Goal: Task Accomplishment & Management: Manage account settings

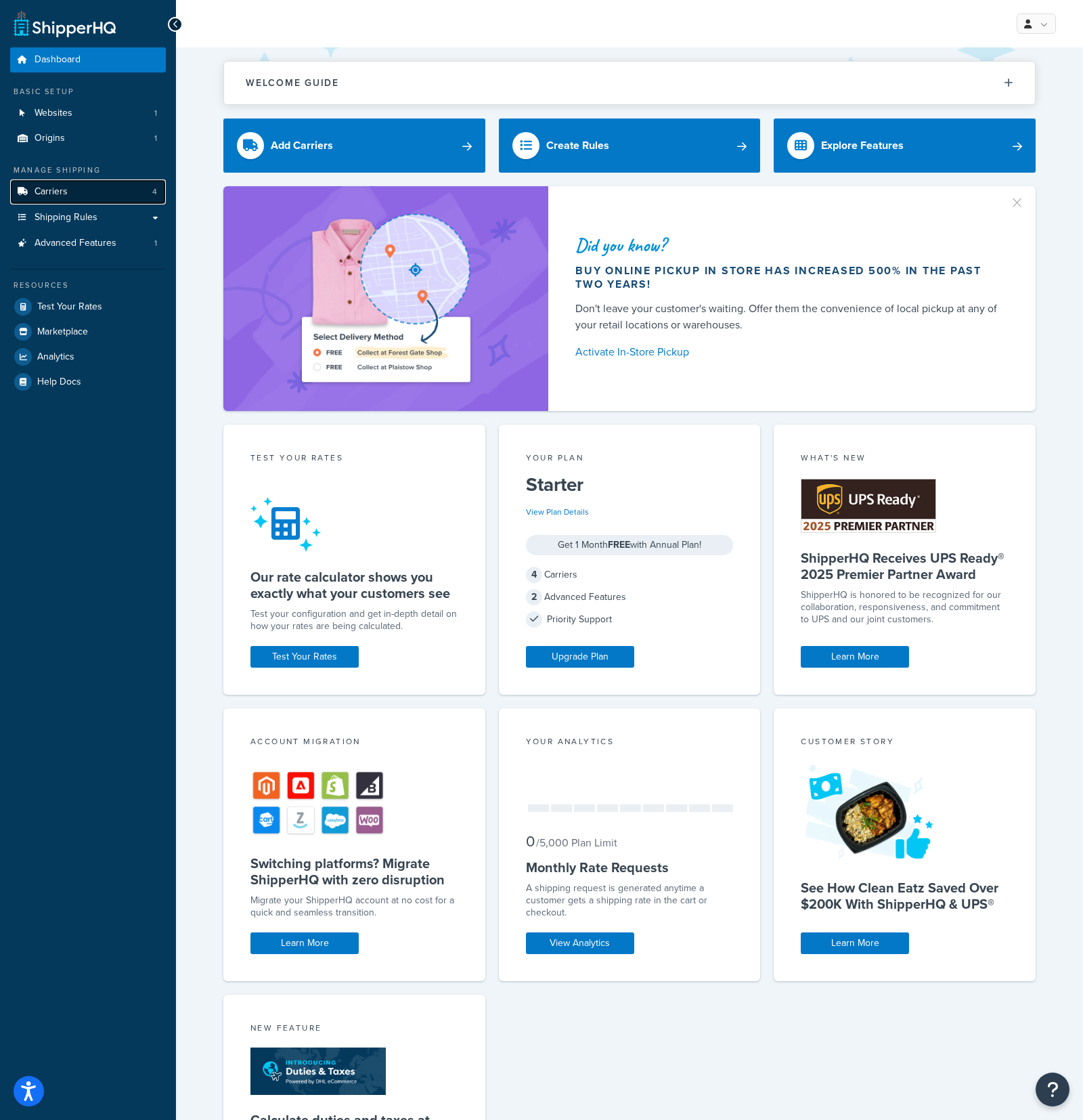
click at [95, 193] on link "Carriers 4" at bounding box center [88, 192] width 156 height 25
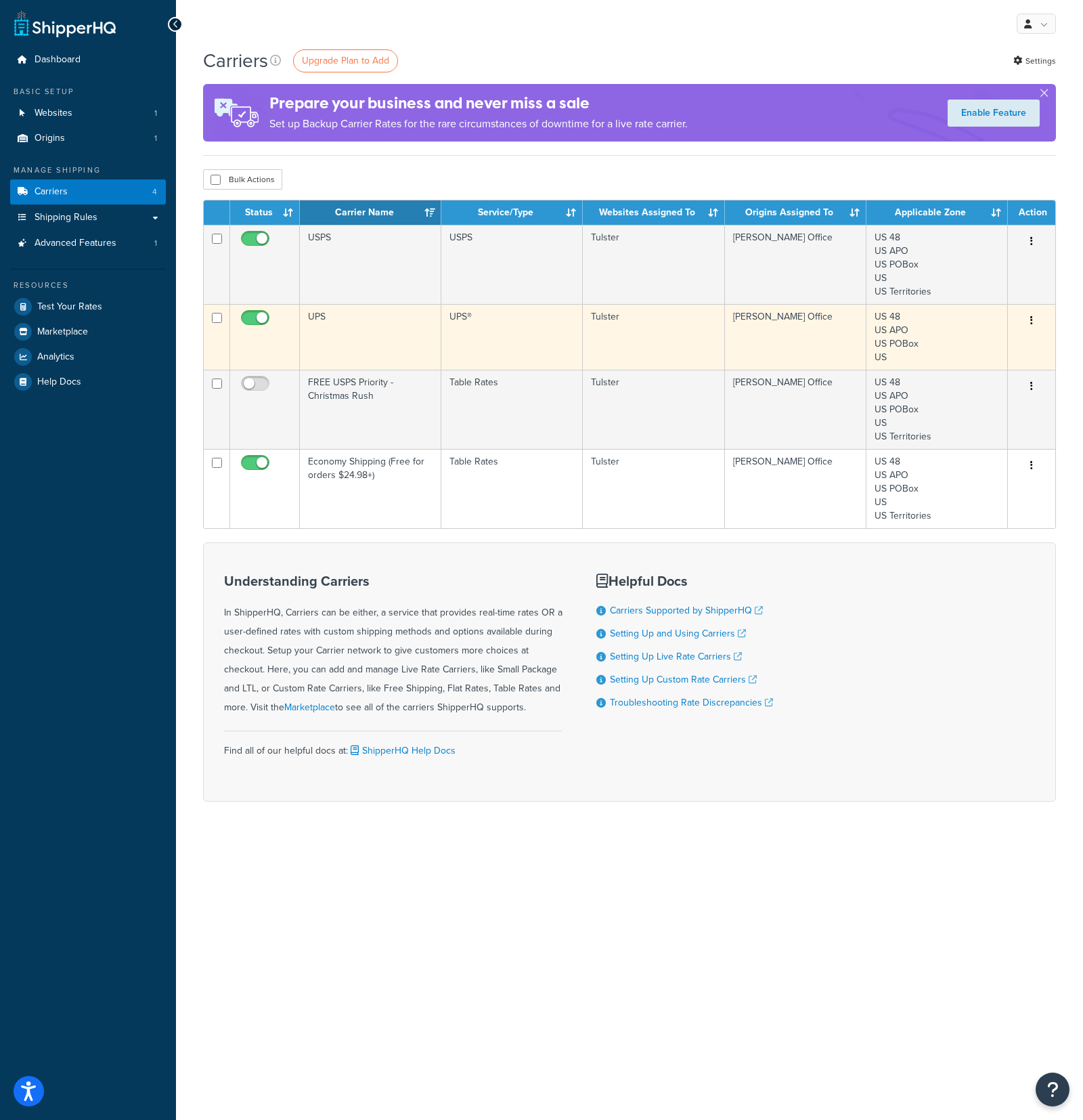
click at [1019, 332] on div "Edit [GEOGRAPHIC_DATA]" at bounding box center [1031, 321] width 31 height 22
click at [1032, 318] on icon "button" at bounding box center [1031, 321] width 3 height 9
click at [976, 348] on link "Edit" at bounding box center [977, 348] width 107 height 28
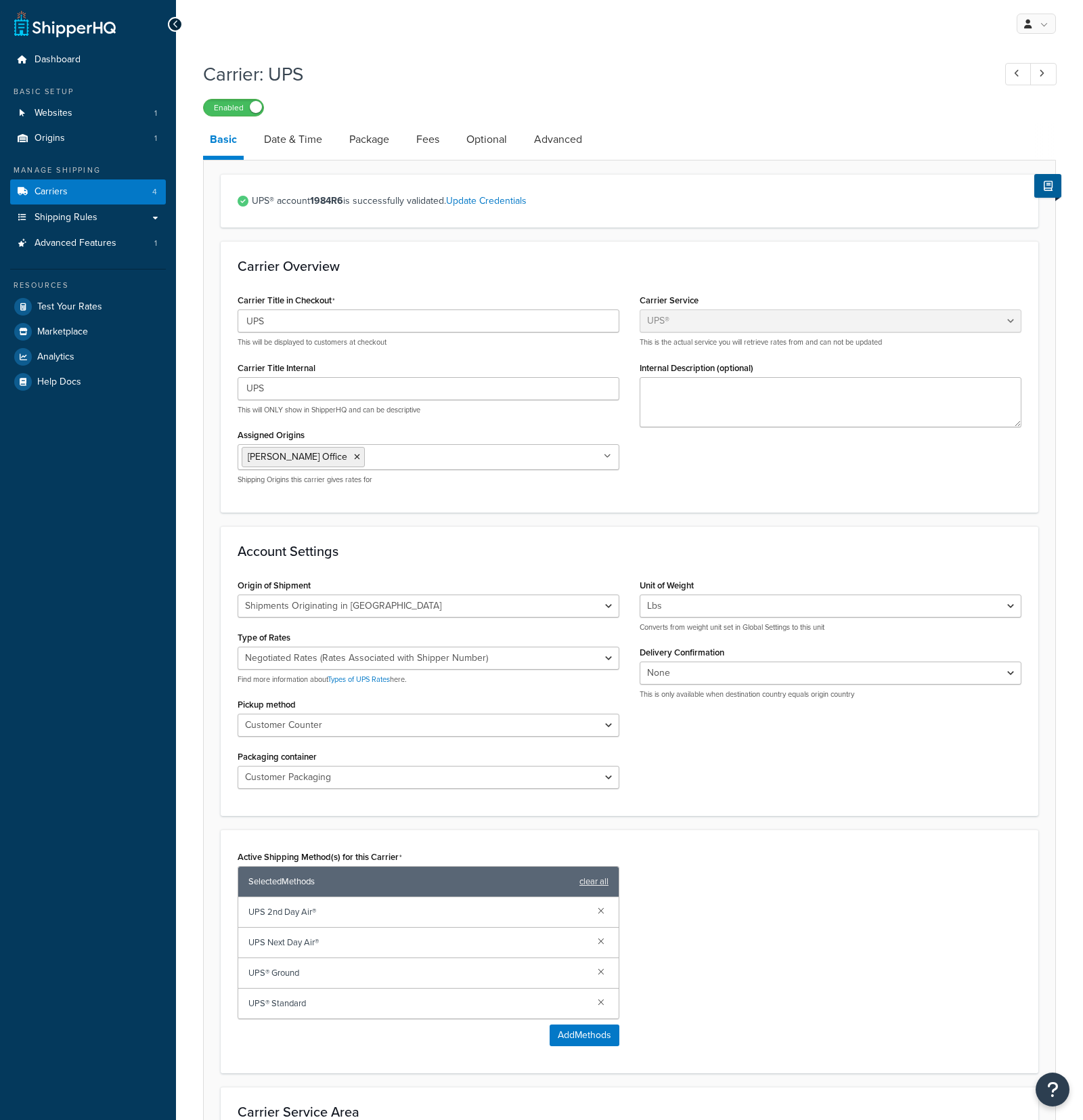
select select "ups"
select select "us"
select select "03"
click at [290, 145] on link "Date & Time" at bounding box center [293, 139] width 72 height 32
select select "yMd"
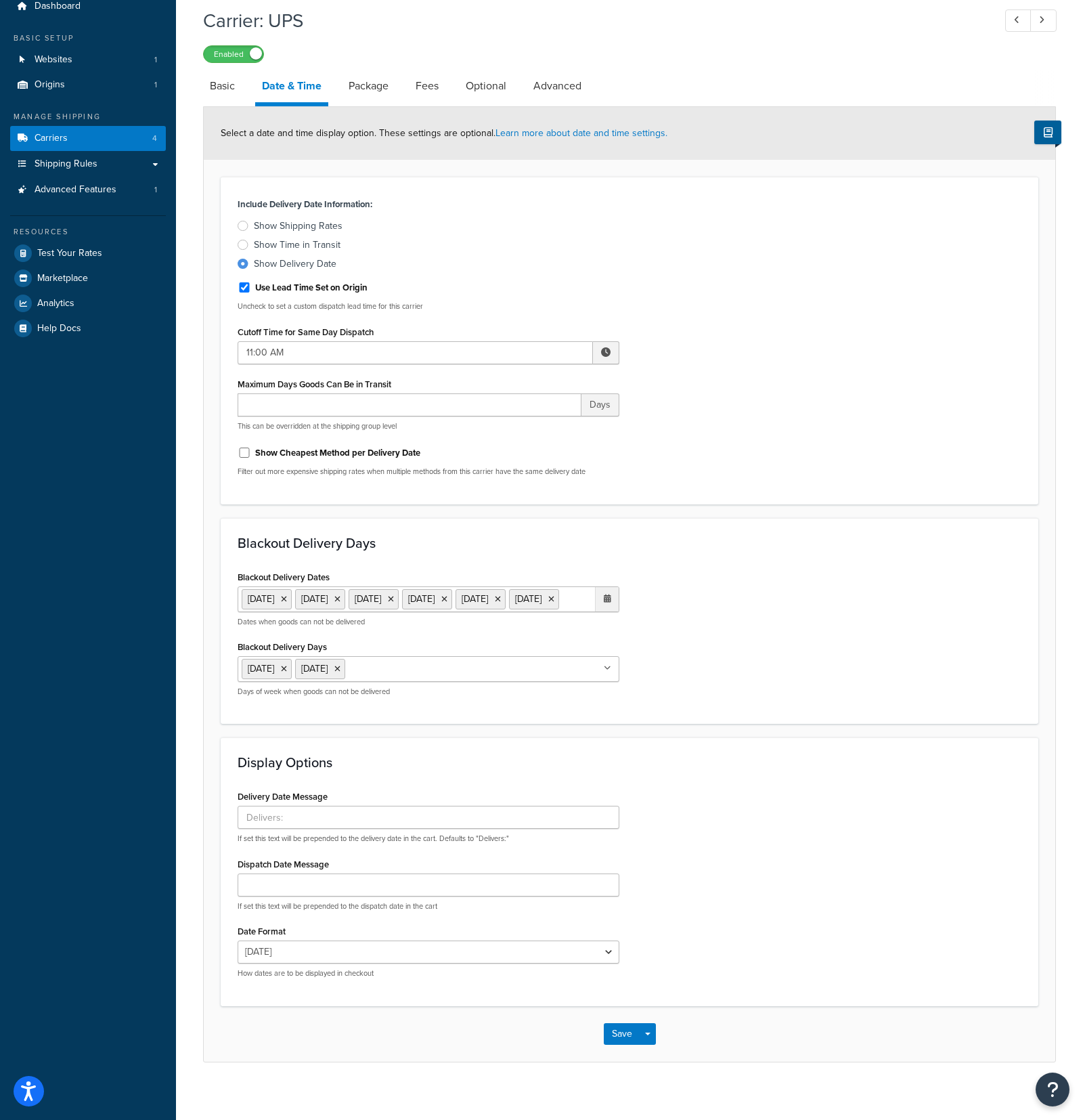
scroll to position [88, 0]
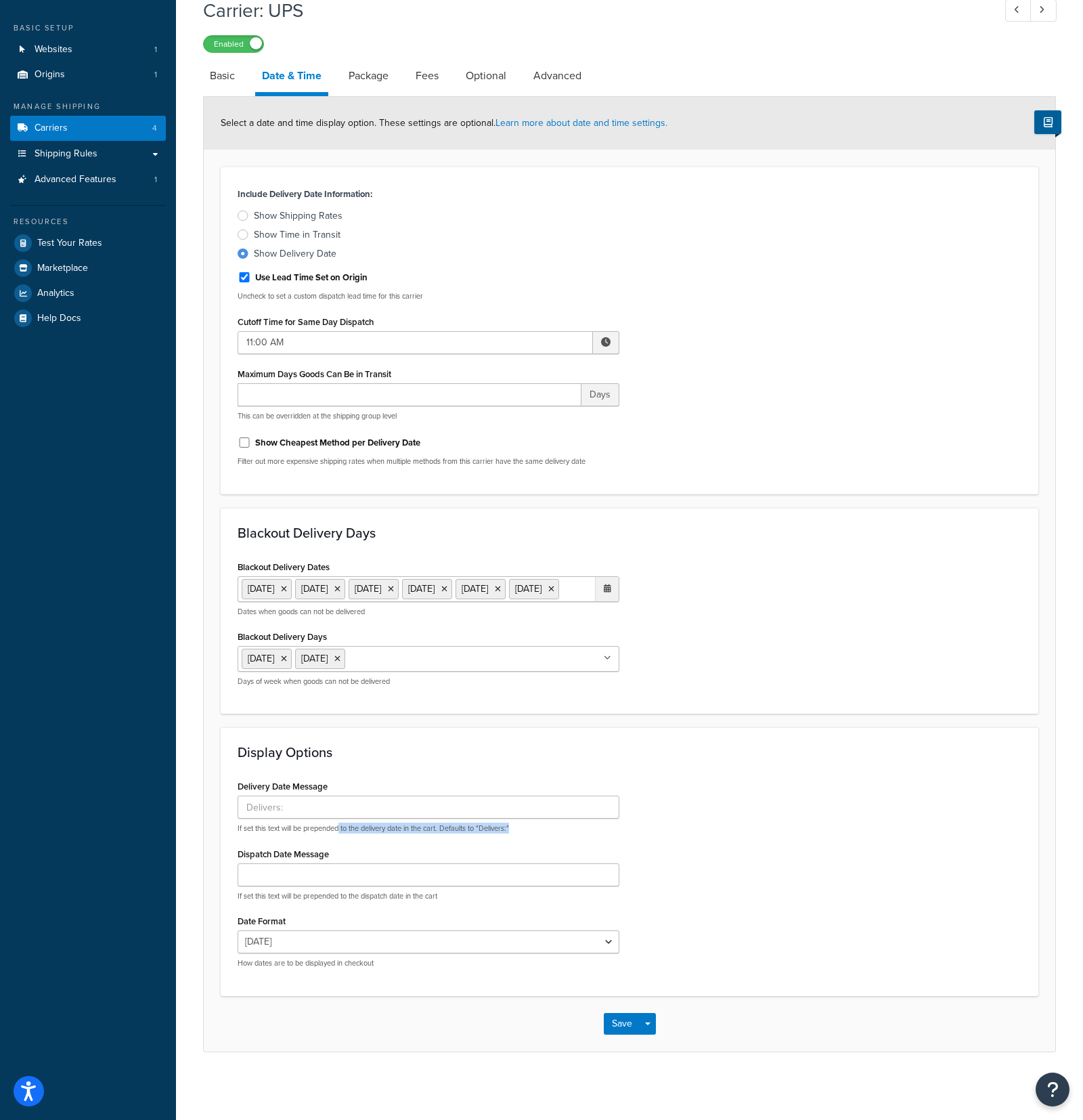
drag, startPoint x: 340, startPoint y: 832, endPoint x: 524, endPoint y: 825, distance: 184.1
click at [524, 825] on p "If set this text will be prepended to the delivery date in the cart. Defaults t…" at bounding box center [429, 828] width 382 height 10
click at [462, 937] on select "Mon, Sep 8 9/8/2025 Sep 8, 2025 Mon, Sep 8, 2025 Mon, 9/8/2025 Sep 8 Mon, 9/8 9…" at bounding box center [429, 942] width 382 height 23
drag, startPoint x: 249, startPoint y: 829, endPoint x: 545, endPoint y: 824, distance: 296.0
click at [545, 824] on p "If set this text will be prepended to the delivery date in the cart. Defaults t…" at bounding box center [429, 828] width 382 height 10
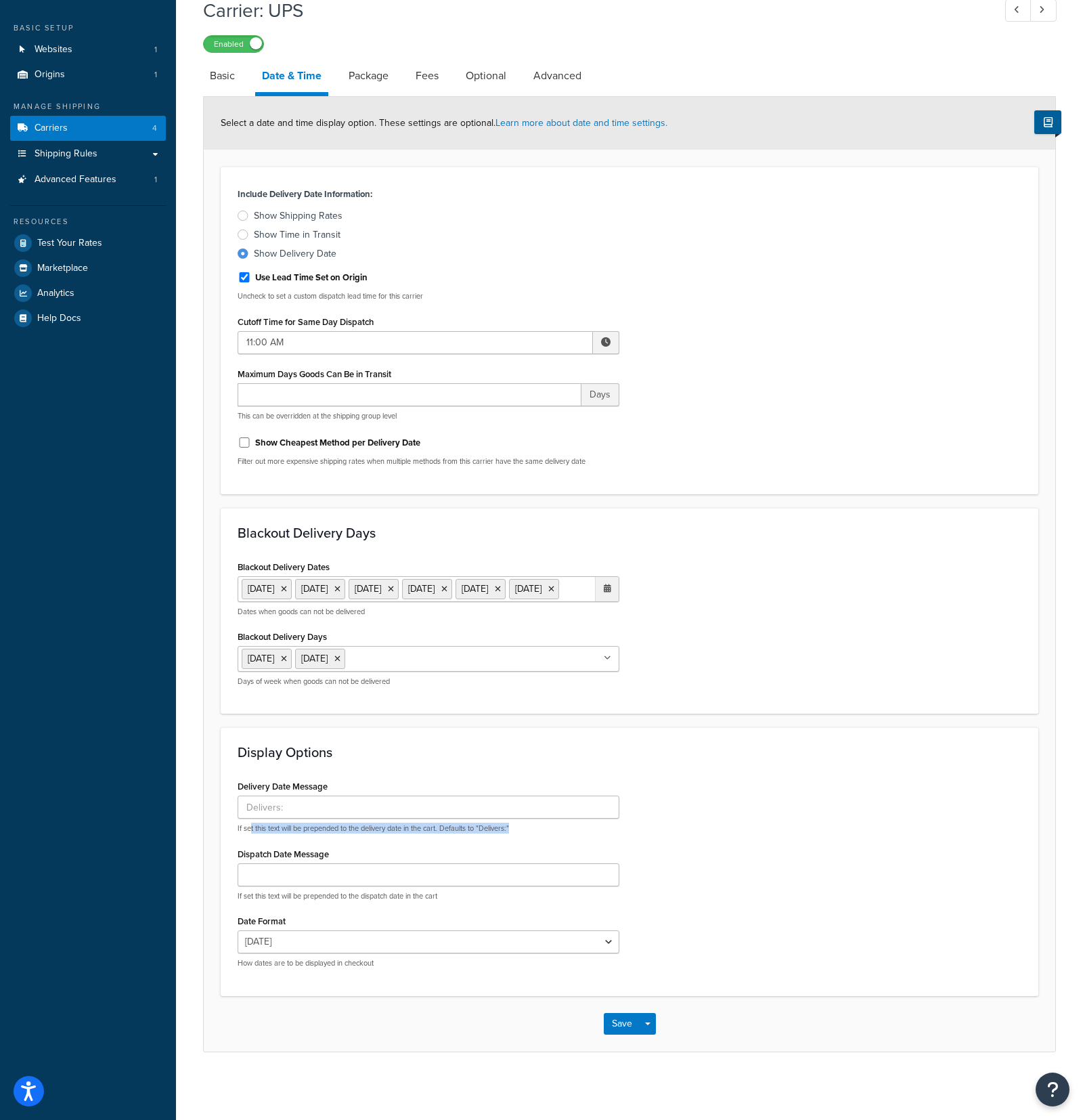
click at [545, 824] on p "If set this text will be prepended to the delivery date in the cart. Defaults t…" at bounding box center [429, 828] width 382 height 10
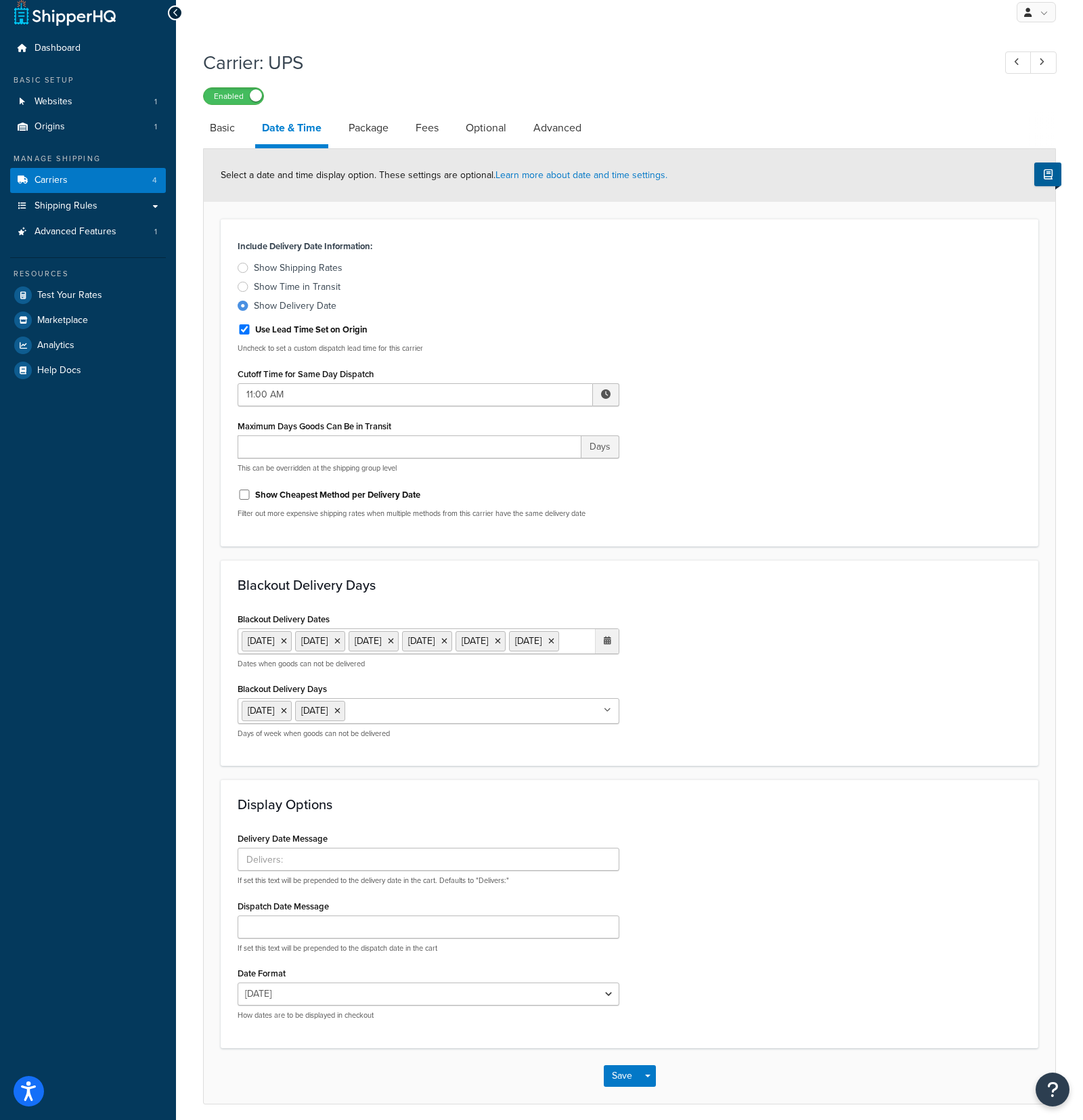
scroll to position [12, 0]
click at [371, 138] on link "Package" at bounding box center [368, 127] width 53 height 32
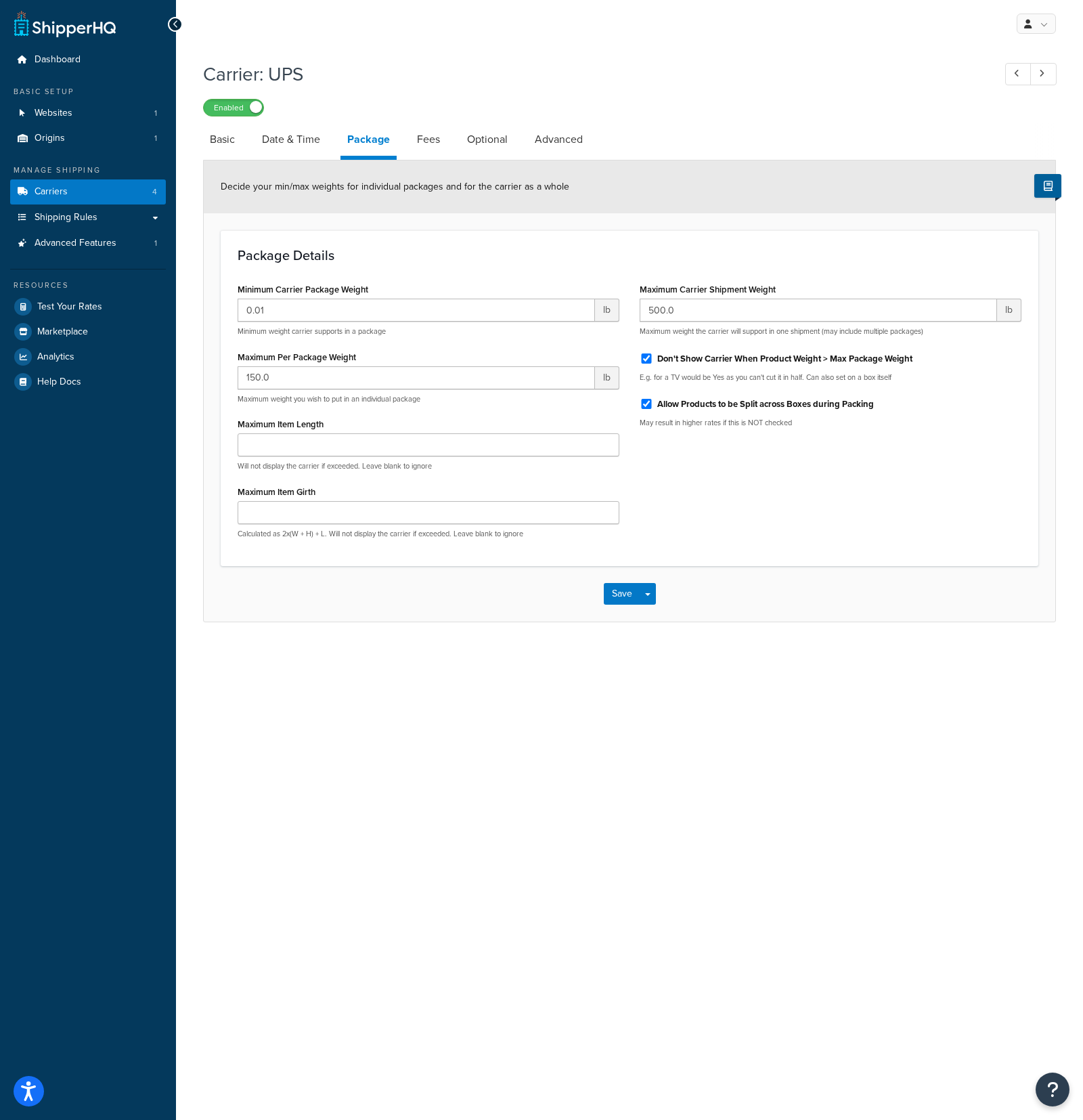
click at [453, 135] on li "Fees" at bounding box center [435, 139] width 50 height 32
click at [423, 138] on link "Fees" at bounding box center [429, 139] width 37 height 32
select select "AFTER"
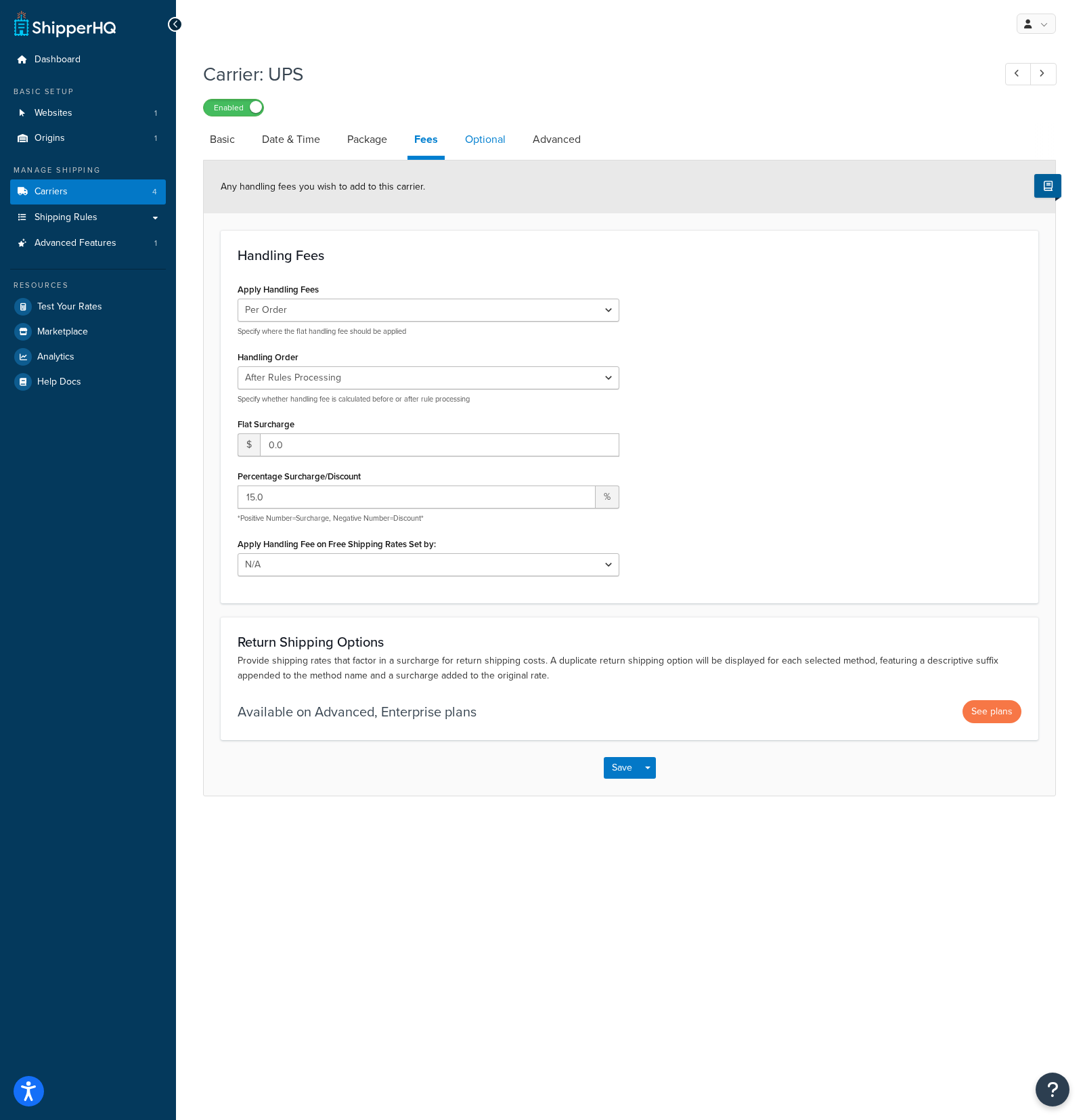
click at [464, 140] on link "Optional" at bounding box center [485, 139] width 54 height 32
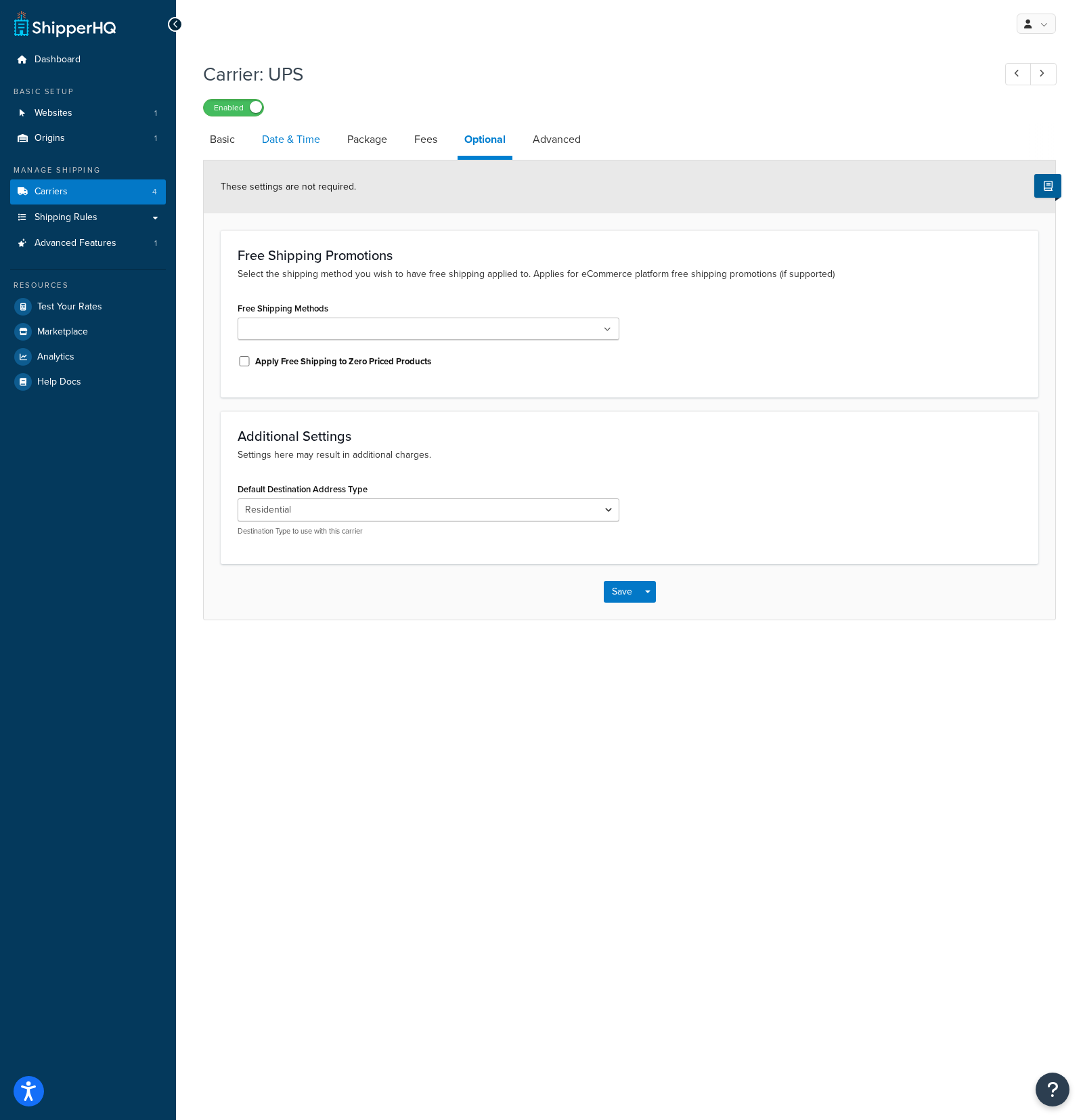
click at [278, 140] on link "Date & Time" at bounding box center [291, 139] width 72 height 32
select select "yMd"
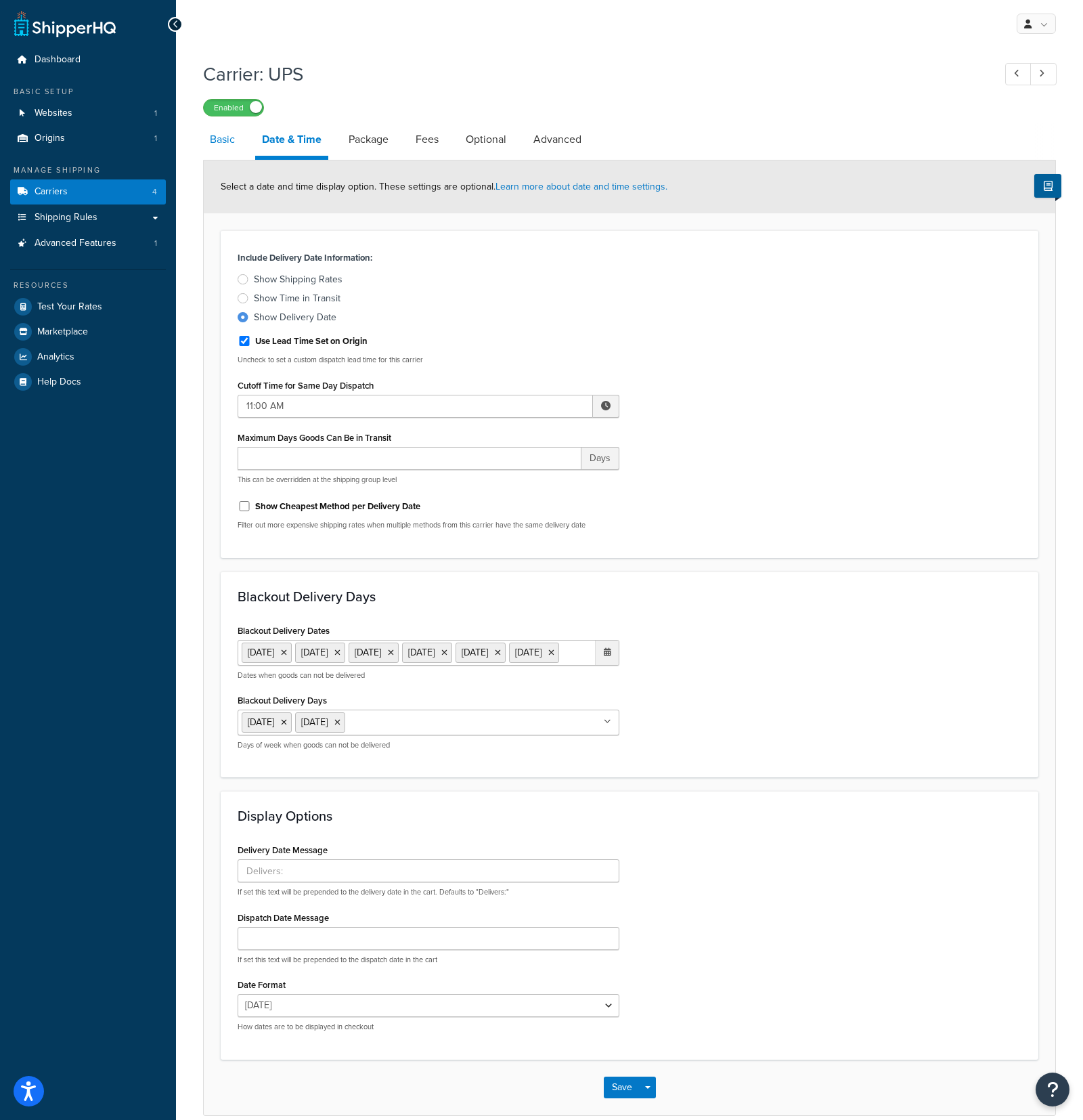
click at [219, 137] on link "Basic" at bounding box center [222, 139] width 39 height 32
select select "ups"
select select "us"
select select "03"
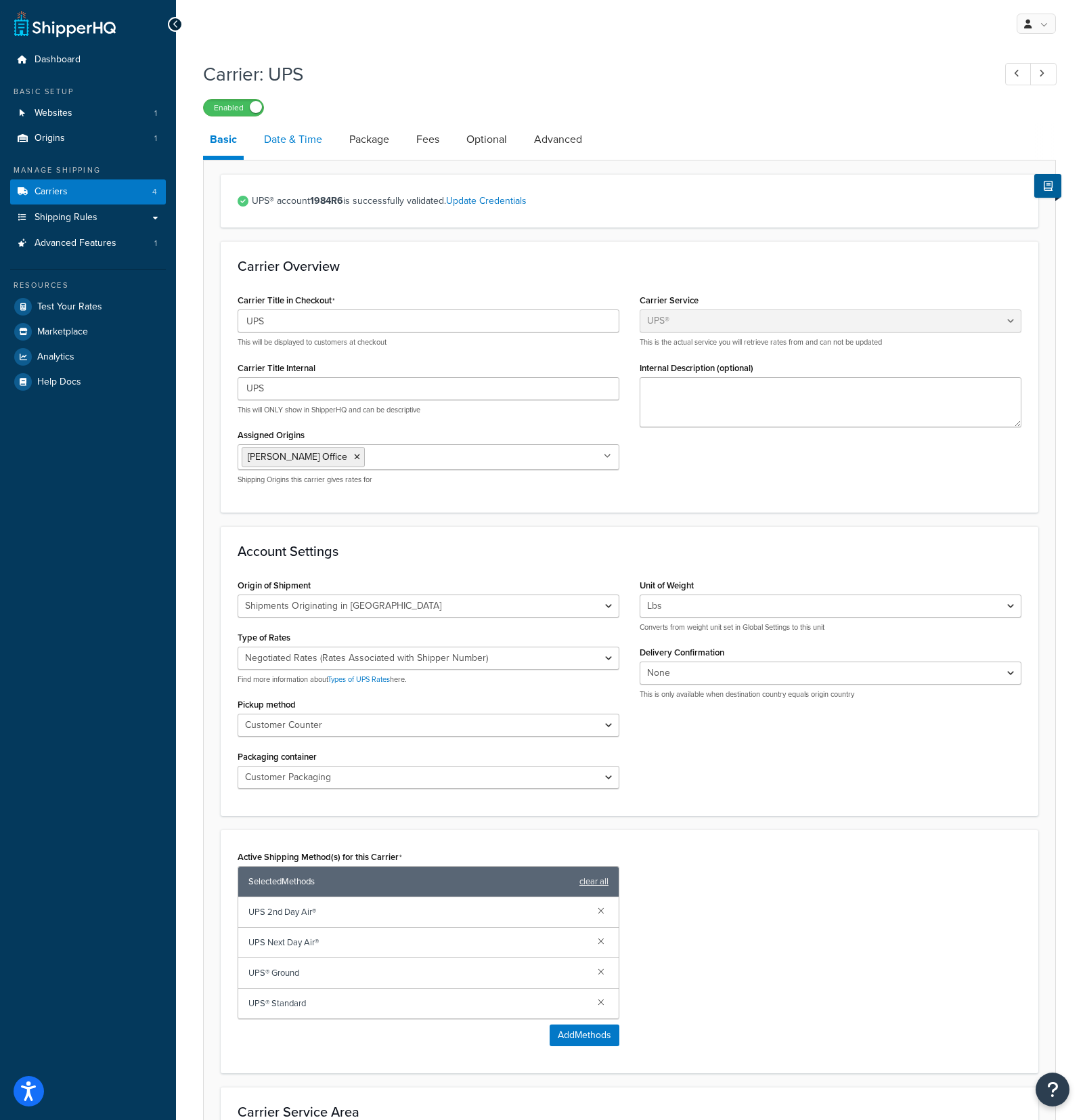
click at [290, 136] on link "Date & Time" at bounding box center [293, 139] width 72 height 32
select select "yMd"
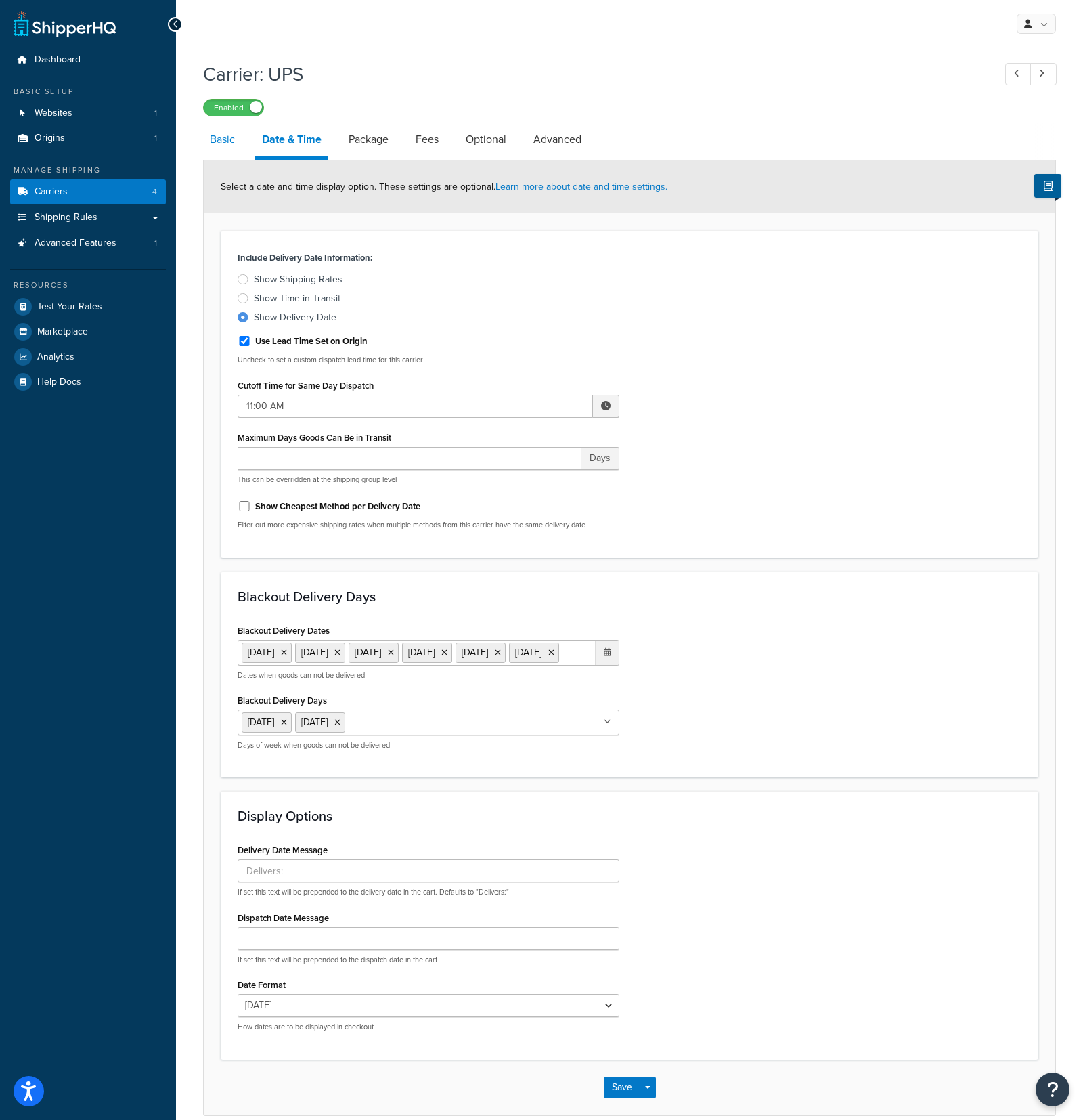
click at [230, 140] on link "Basic" at bounding box center [222, 139] width 39 height 32
select select "ups"
select select "us"
select select "03"
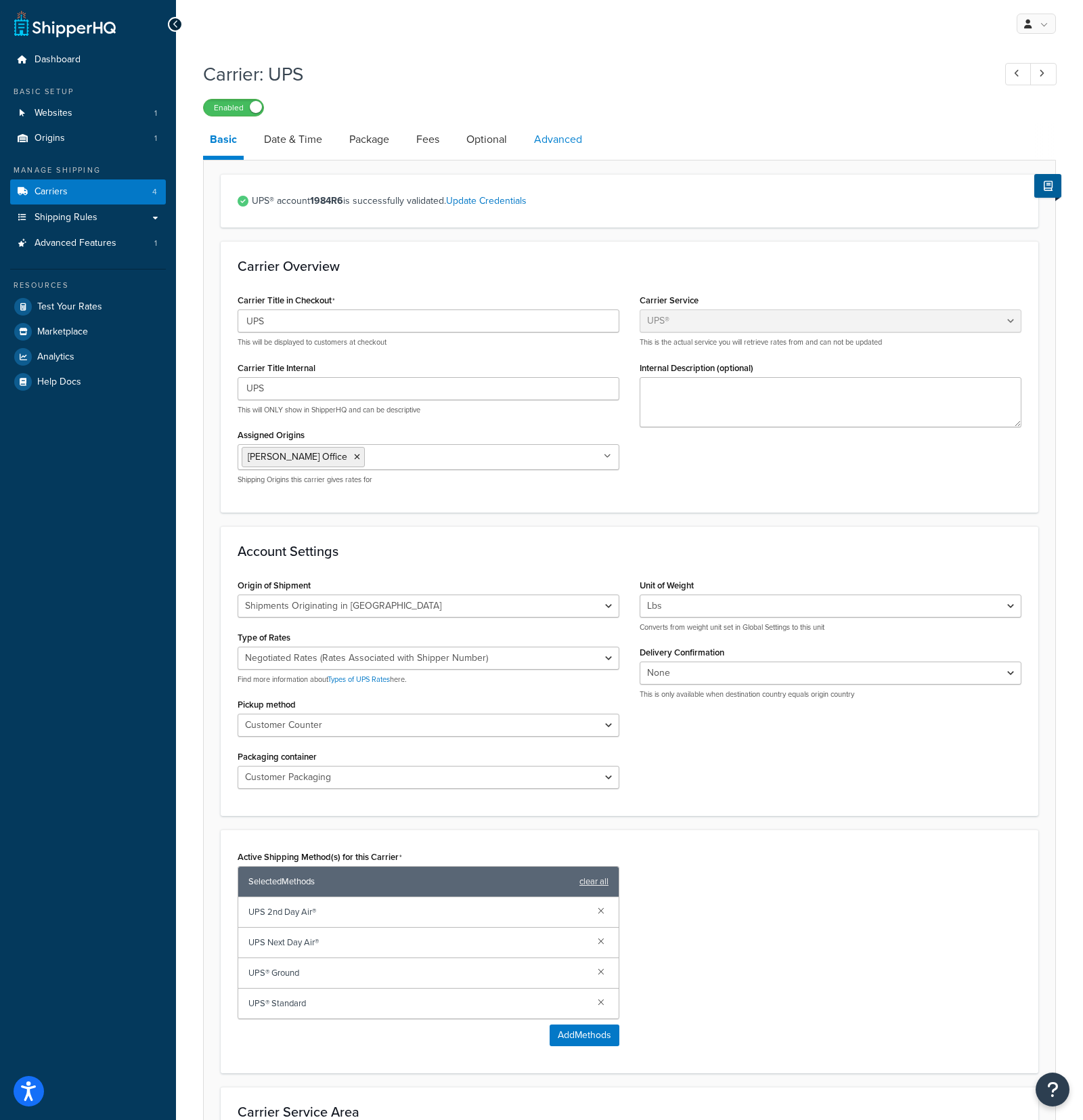
click at [566, 135] on link "Advanced" at bounding box center [558, 139] width 62 height 32
select select "false"
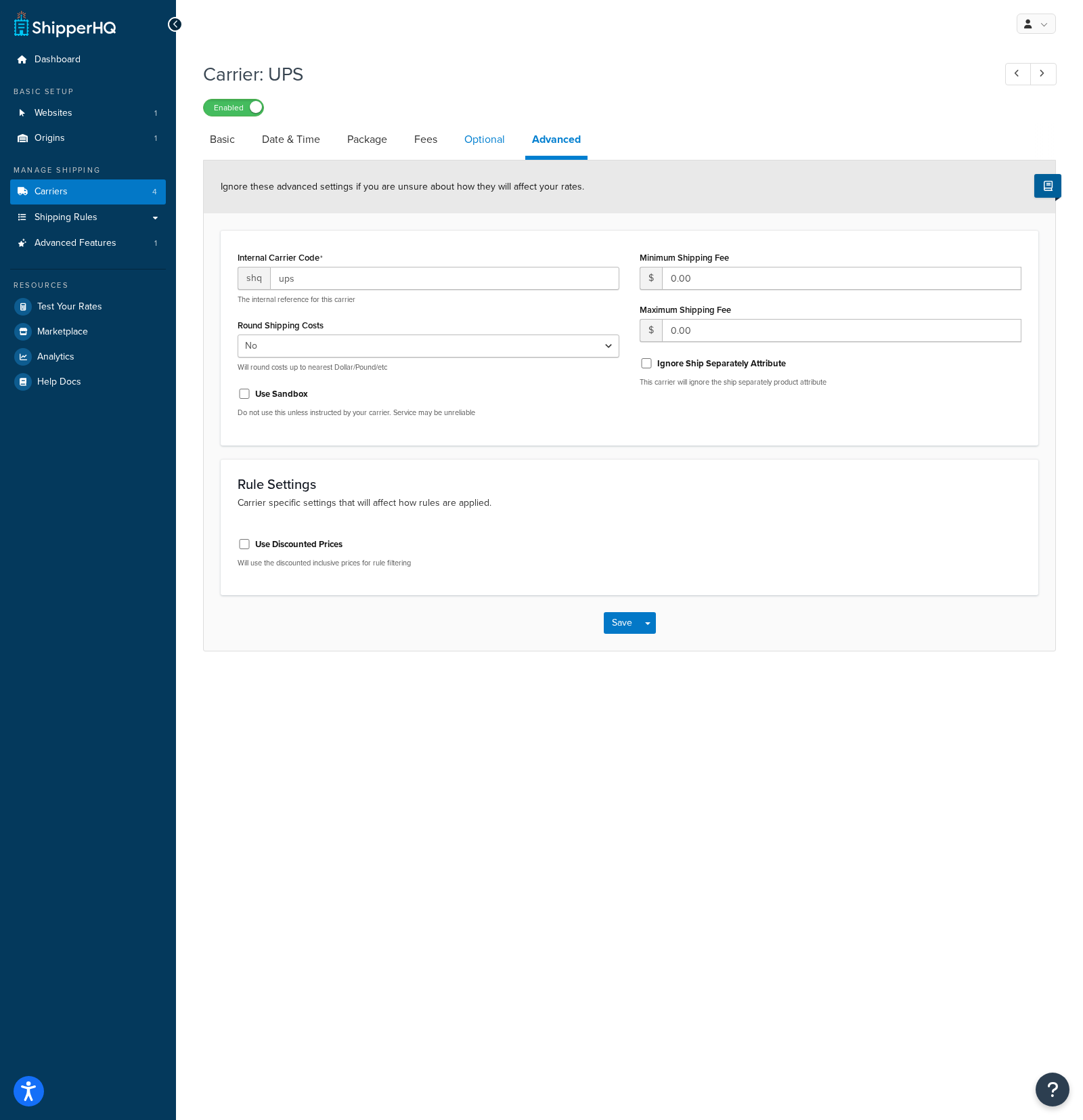
click at [486, 138] on link "Optional" at bounding box center [485, 139] width 54 height 32
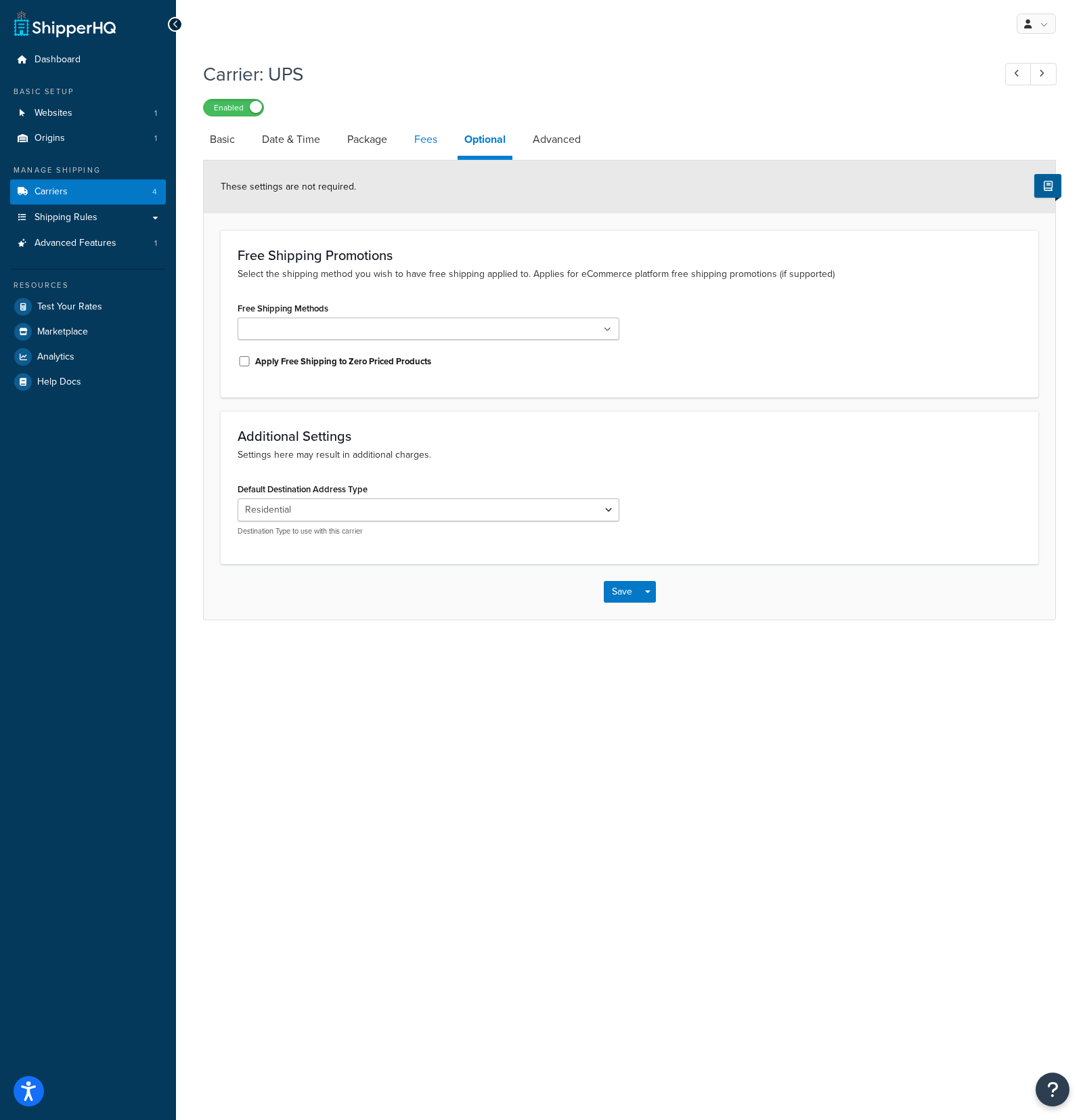
click at [437, 140] on link "Fees" at bounding box center [426, 139] width 37 height 32
select select "AFTER"
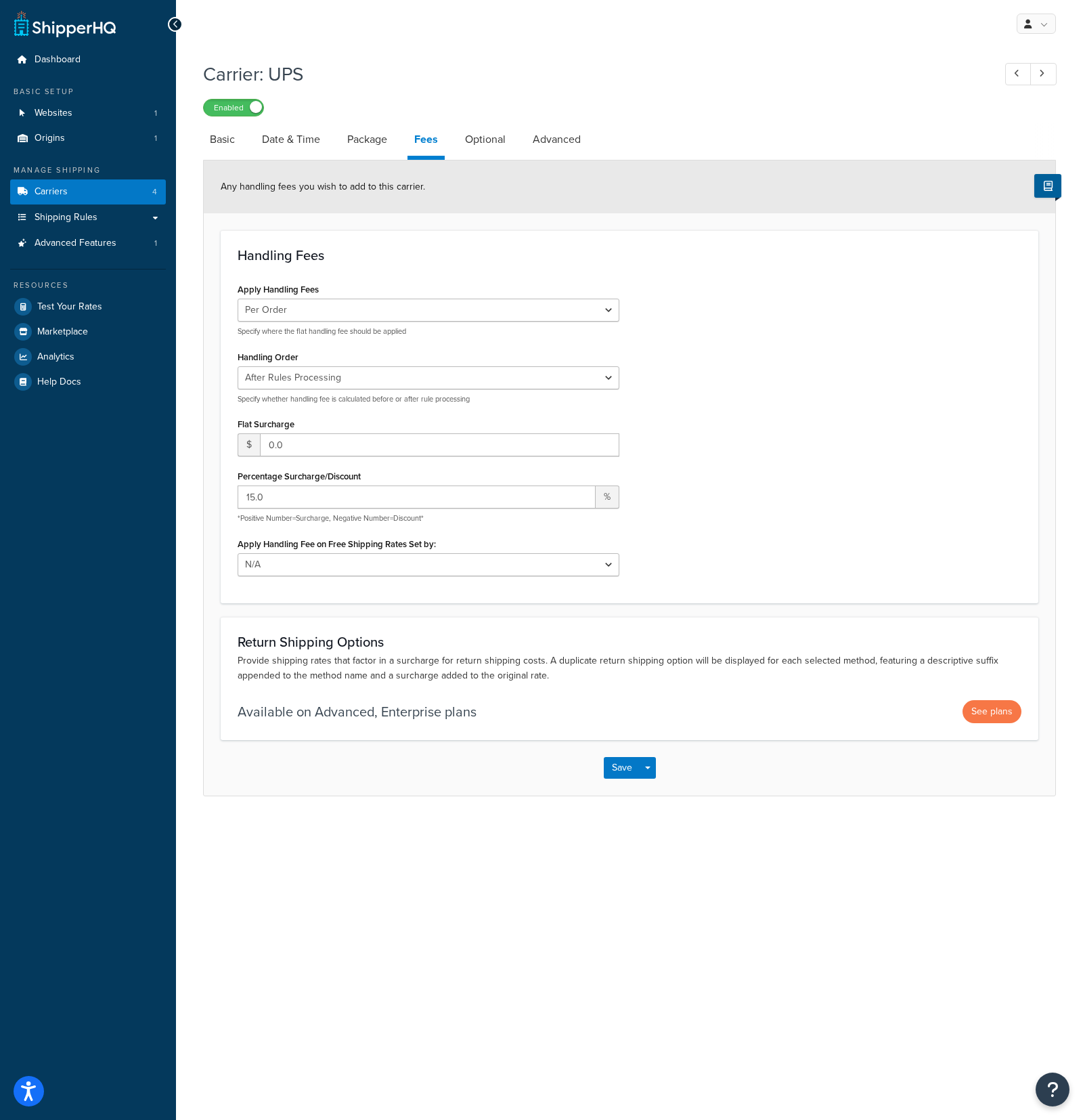
click at [401, 142] on li "Package" at bounding box center [374, 139] width 67 height 32
click at [383, 144] on link "Package" at bounding box center [367, 139] width 53 height 32
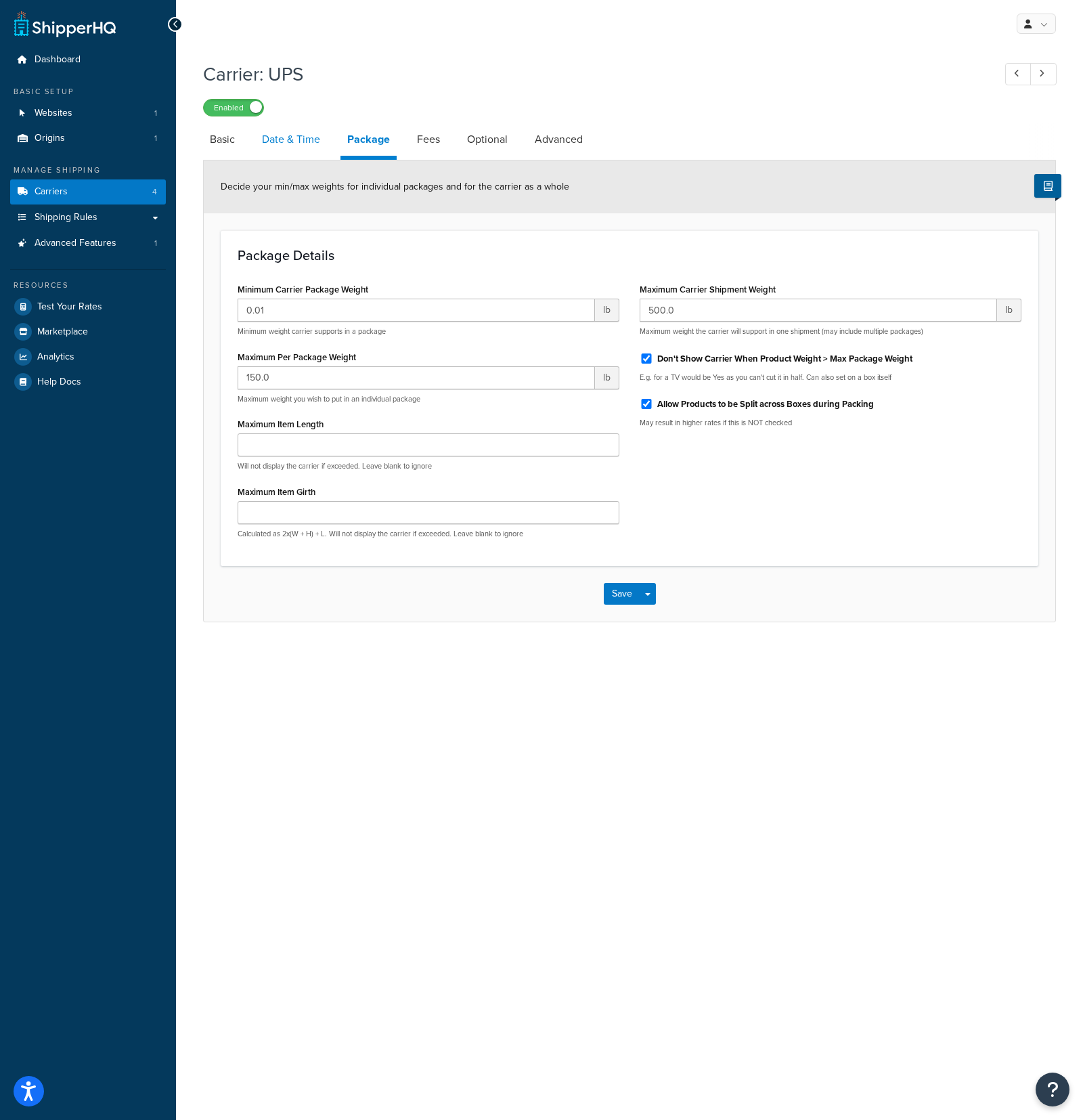
click at [306, 138] on link "Date & Time" at bounding box center [291, 139] width 72 height 32
select select "yMd"
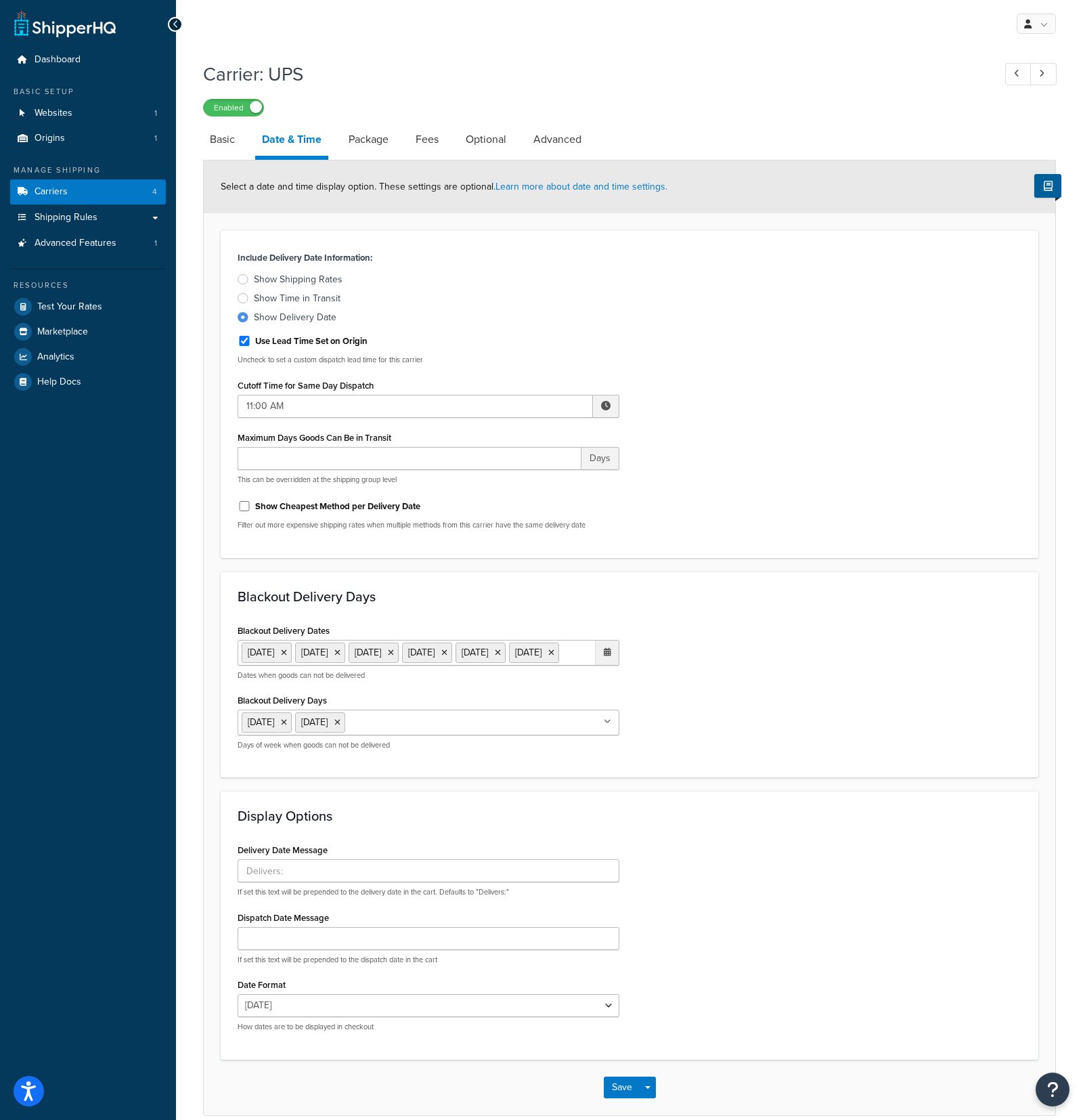
click at [322, 279] on div "Show Shipping Rates" at bounding box center [299, 280] width 89 height 13
click at [0, 0] on input "Show Shipping Rates" at bounding box center [0, 0] width 0 height 0
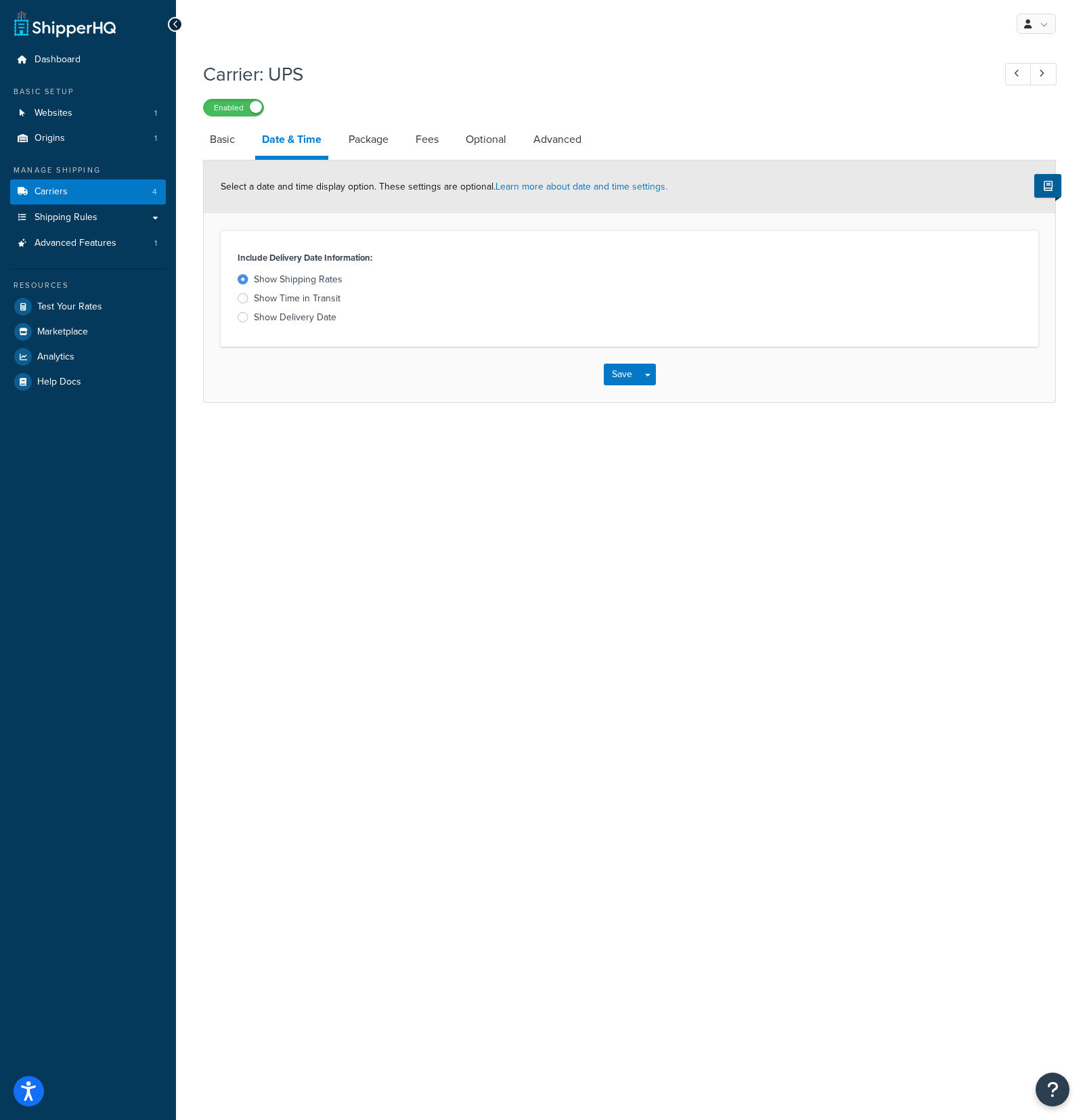
click at [303, 297] on div "Show Time in Transit" at bounding box center [297, 299] width 86 height 13
click at [0, 0] on input "Show Time in Transit" at bounding box center [0, 0] width 0 height 0
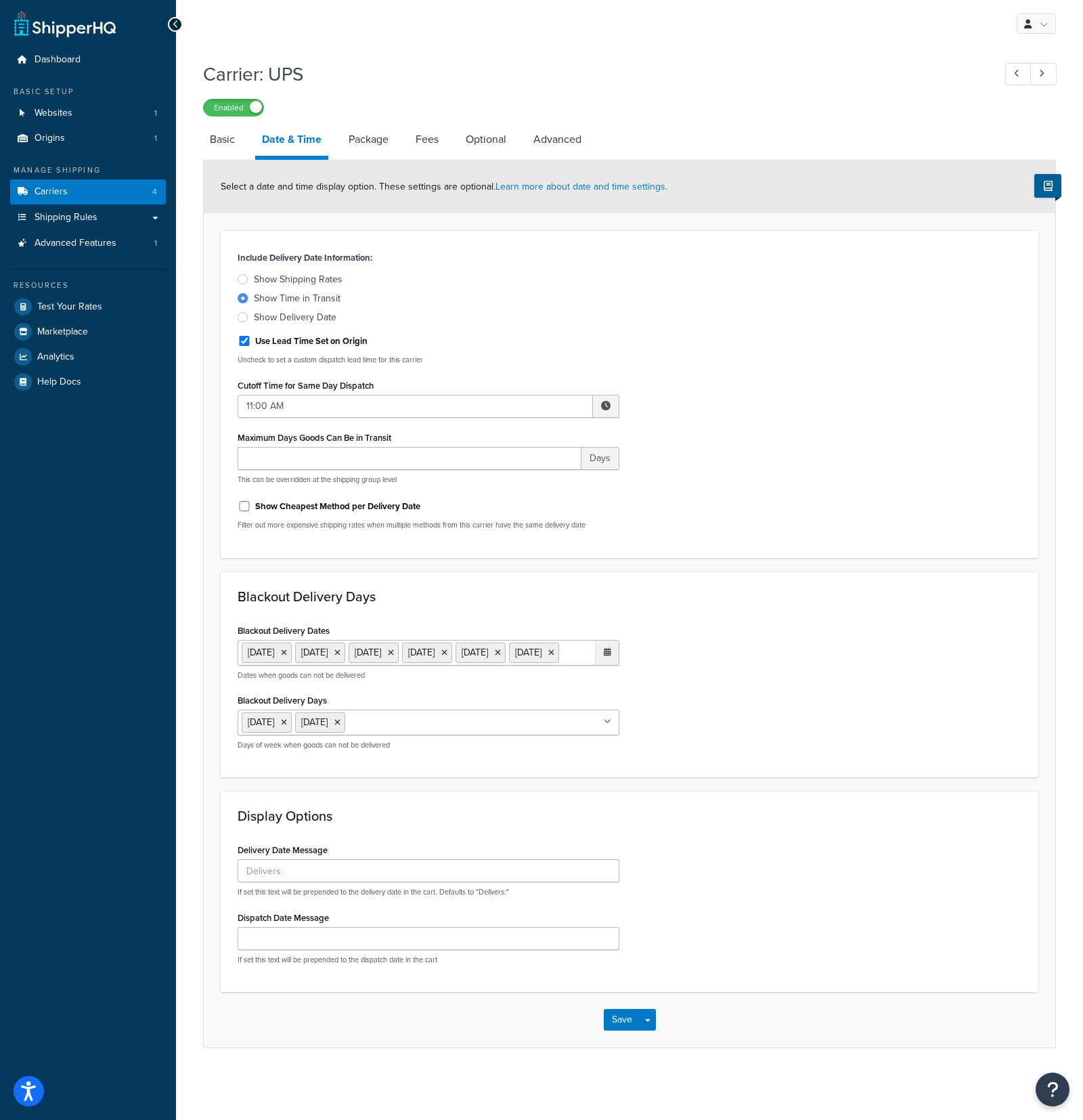
click at [287, 316] on div "Show Delivery Date" at bounding box center [295, 318] width 83 height 13
click at [0, 0] on input "Show Delivery Date" at bounding box center [0, 0] width 0 height 0
select select "yMd"
click at [110, 190] on link "Carriers 4" at bounding box center [88, 192] width 156 height 25
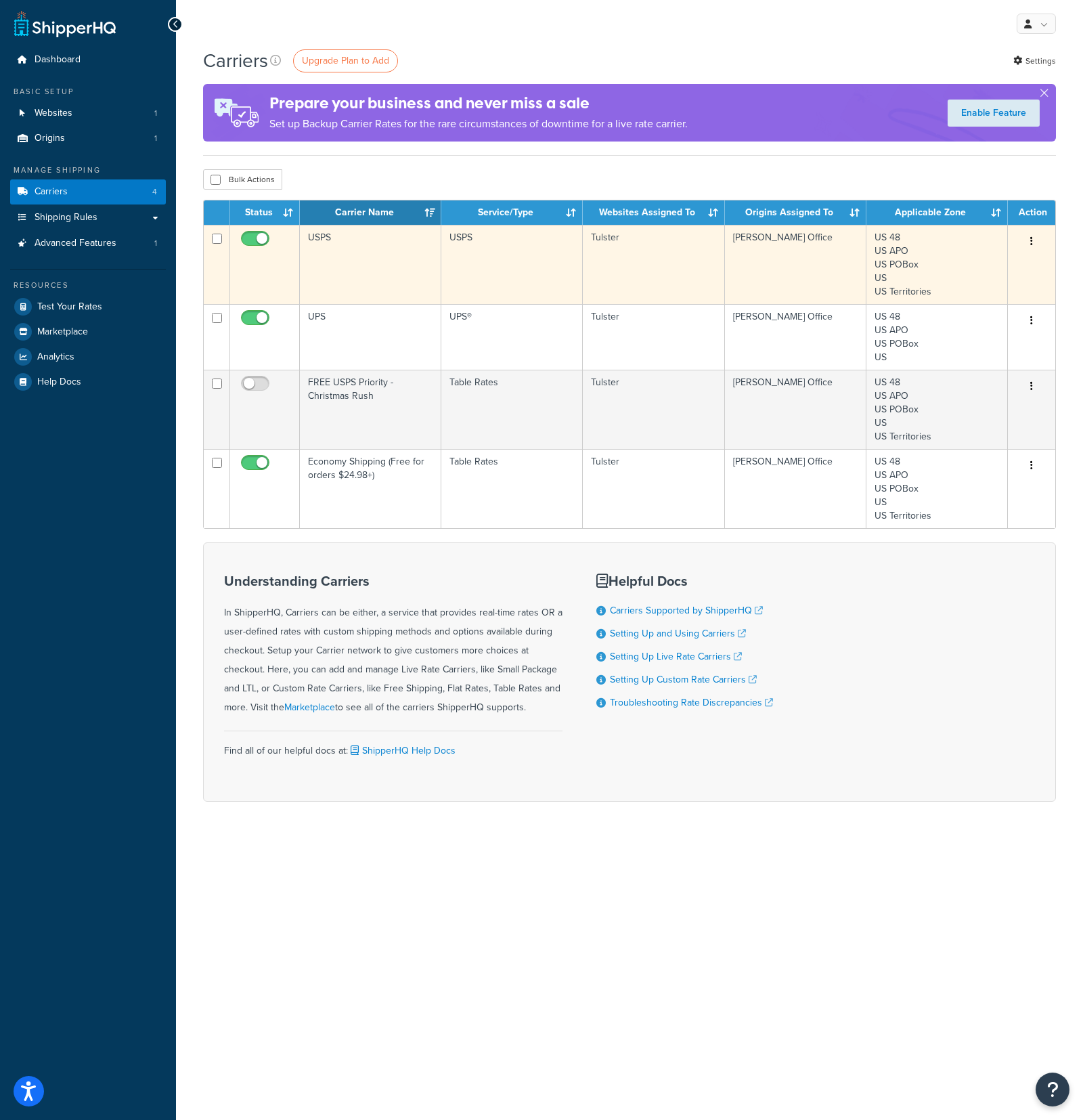
click at [1021, 235] on div "Edit [GEOGRAPHIC_DATA]" at bounding box center [1031, 241] width 31 height 22
click at [1035, 240] on button "button" at bounding box center [1032, 241] width 19 height 22
click at [964, 264] on link "Edit" at bounding box center [977, 268] width 107 height 28
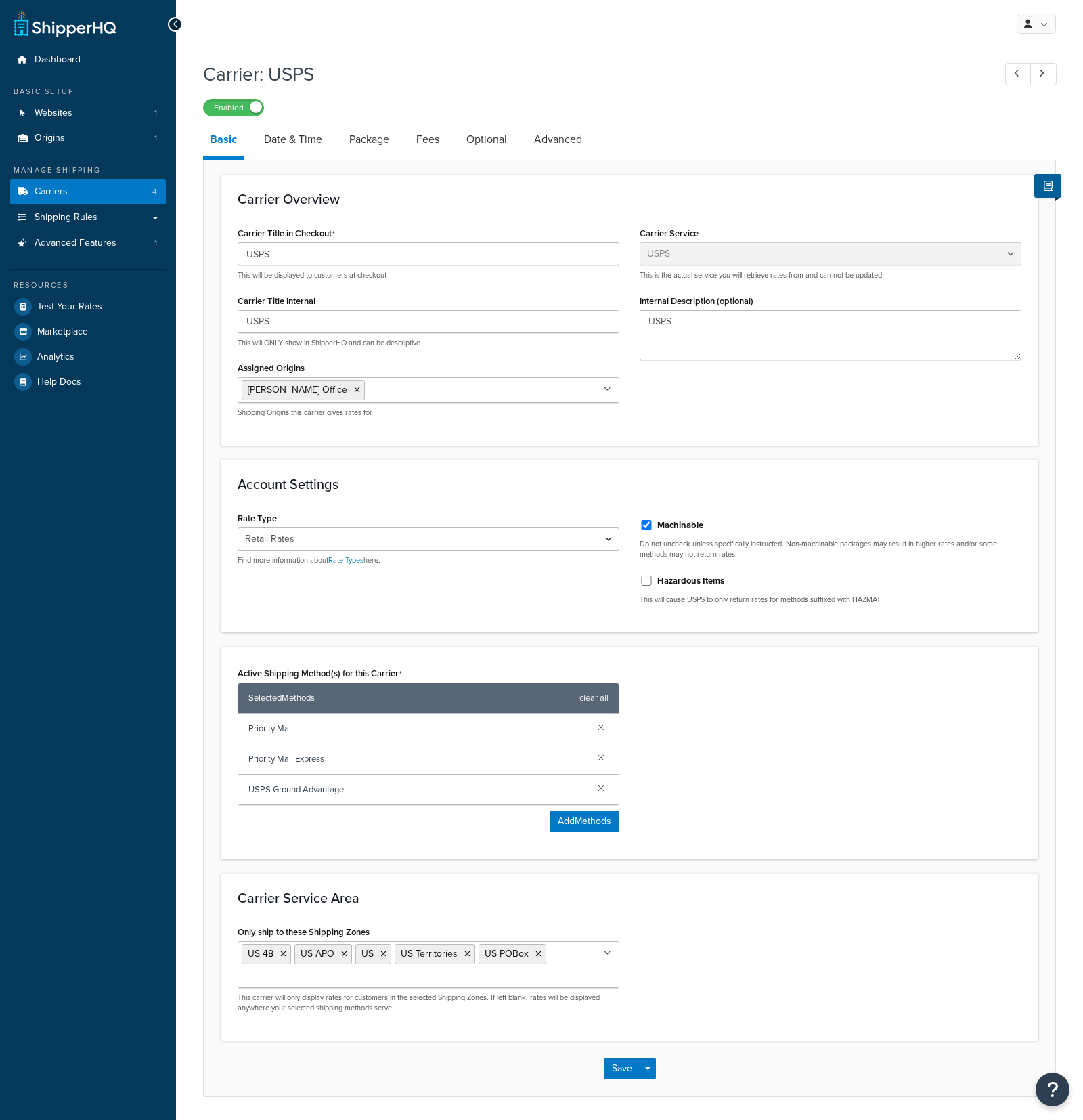
select select "usps"
click at [290, 144] on link "Date & Time" at bounding box center [293, 139] width 72 height 32
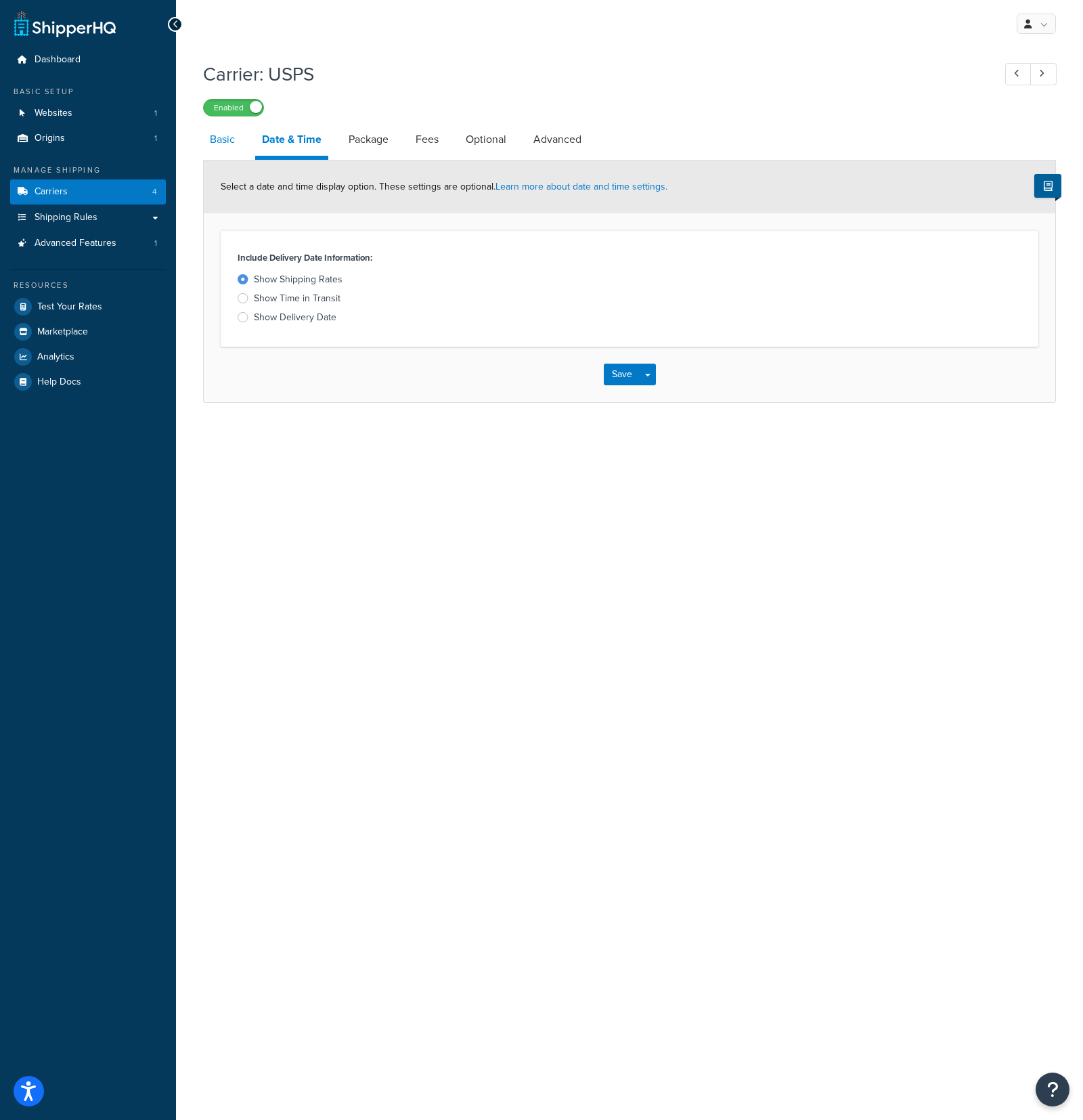
click at [219, 149] on link "Basic" at bounding box center [222, 139] width 39 height 32
select select "usps"
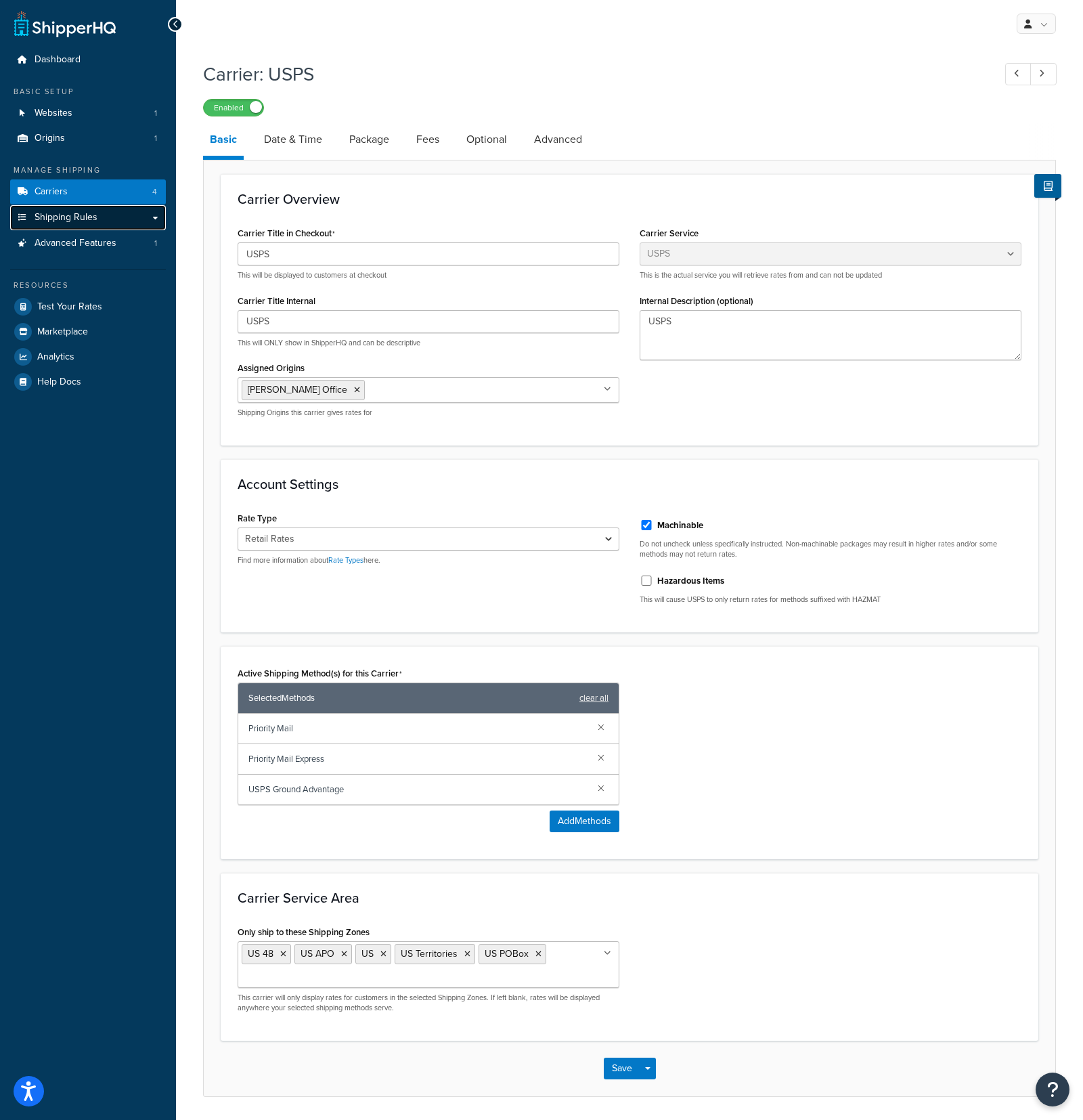
click at [100, 214] on link "Shipping Rules" at bounding box center [88, 217] width 156 height 25
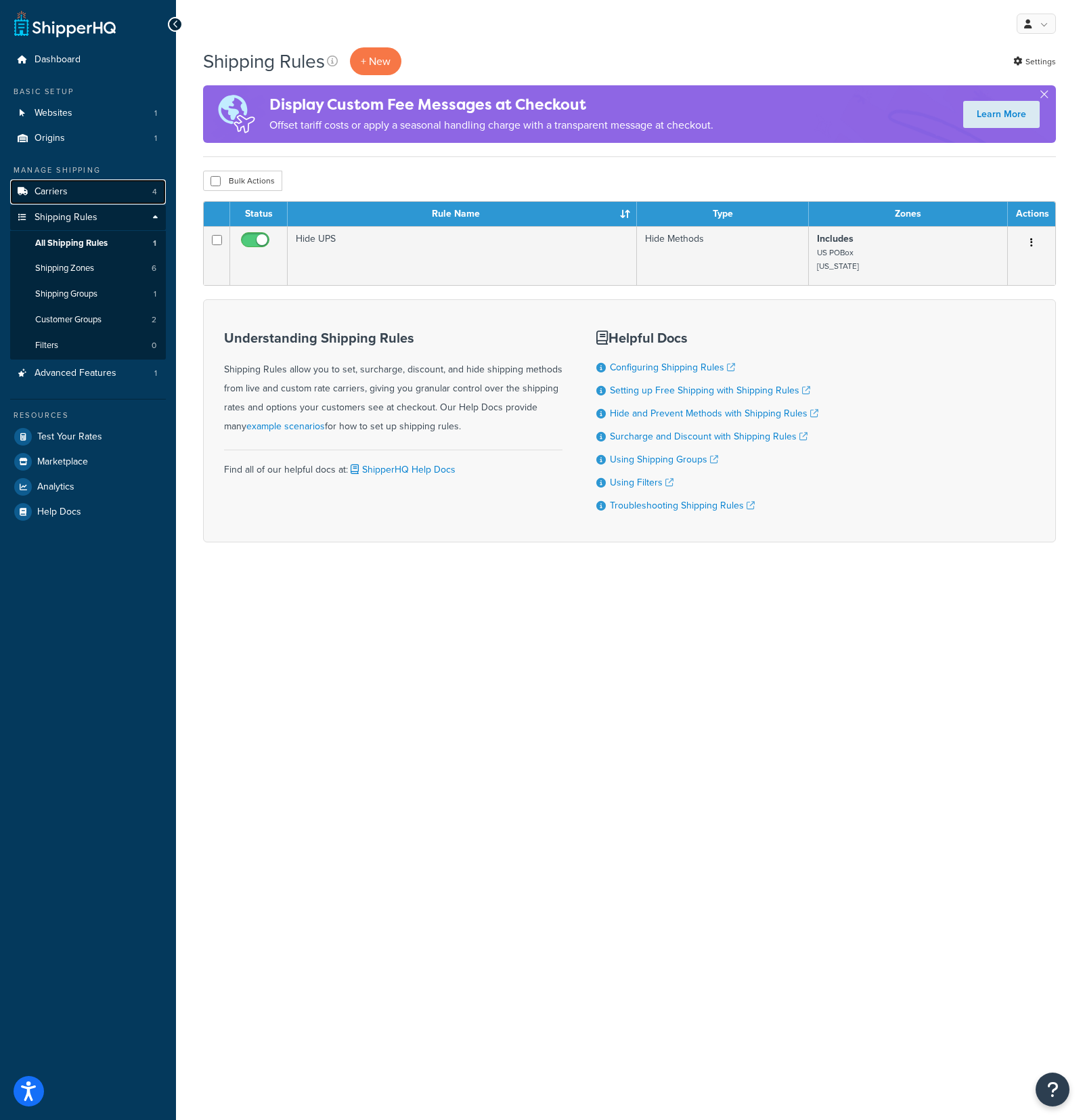
click at [56, 191] on span "Carriers" at bounding box center [50, 192] width 33 height 11
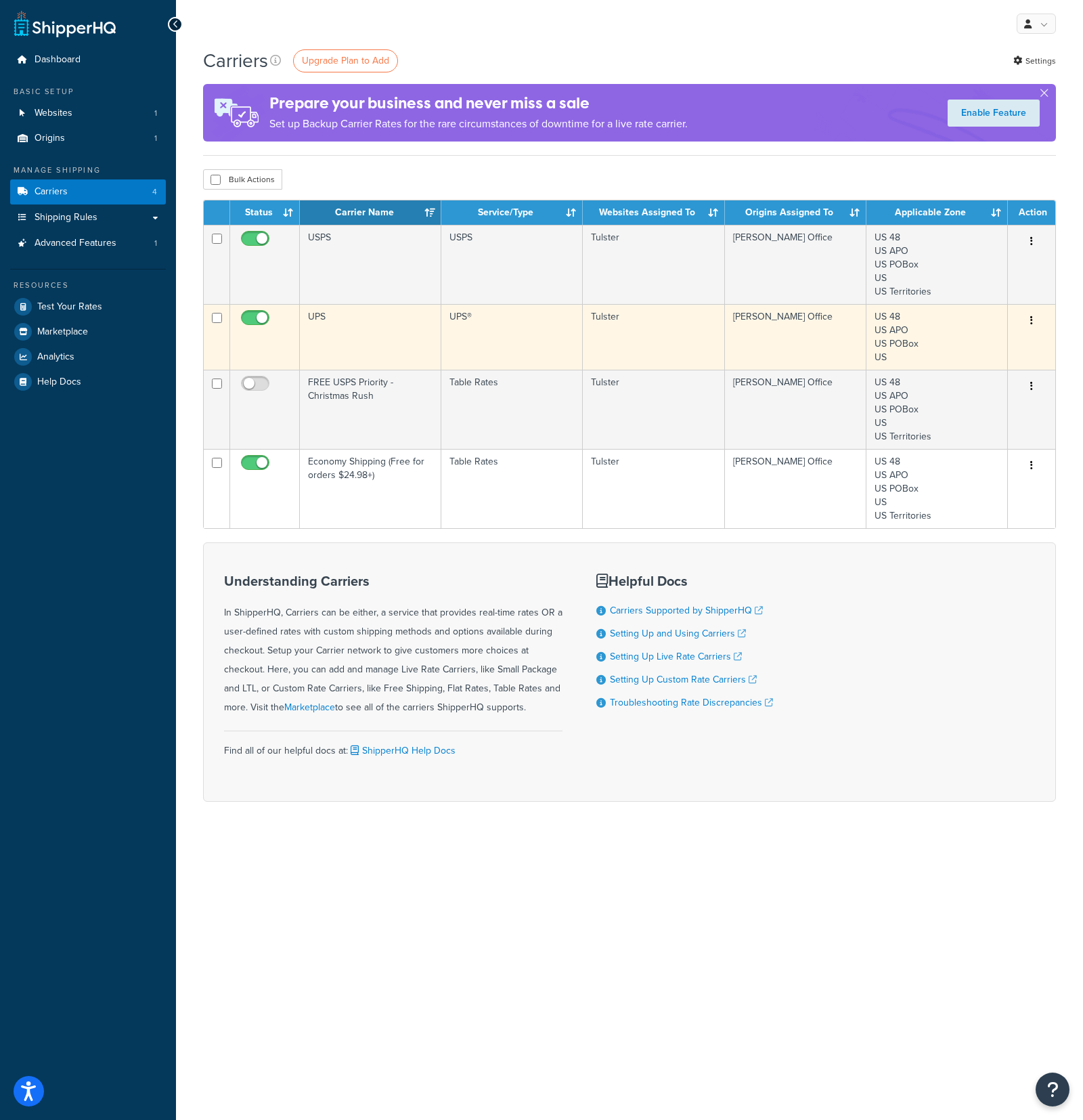
click at [1033, 322] on button "button" at bounding box center [1032, 321] width 19 height 22
click at [1003, 341] on link "Edit" at bounding box center [977, 348] width 107 height 28
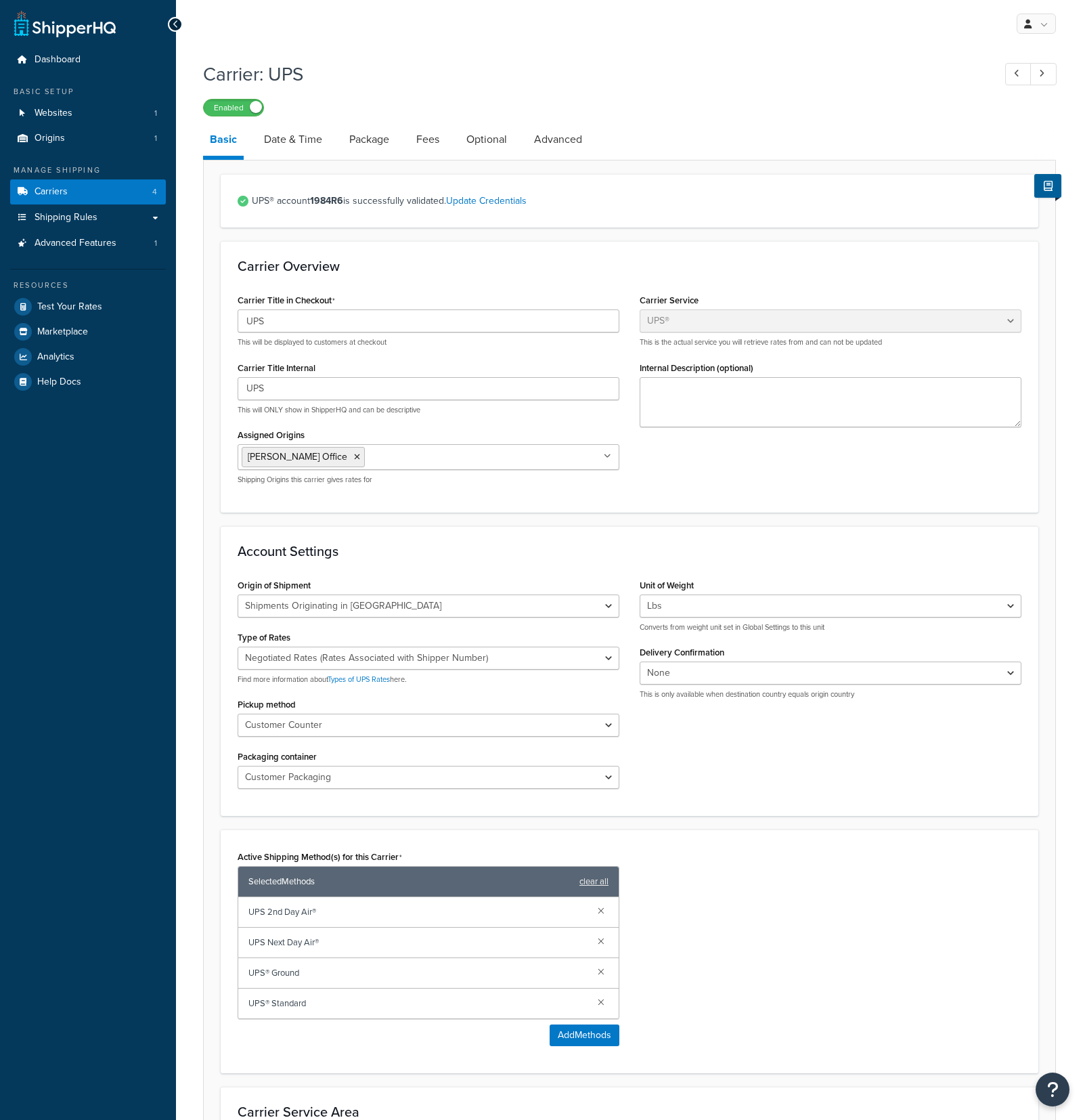
select select "ups"
select select "us"
select select "03"
click at [303, 143] on link "Date & Time" at bounding box center [293, 139] width 72 height 32
select select "yMd"
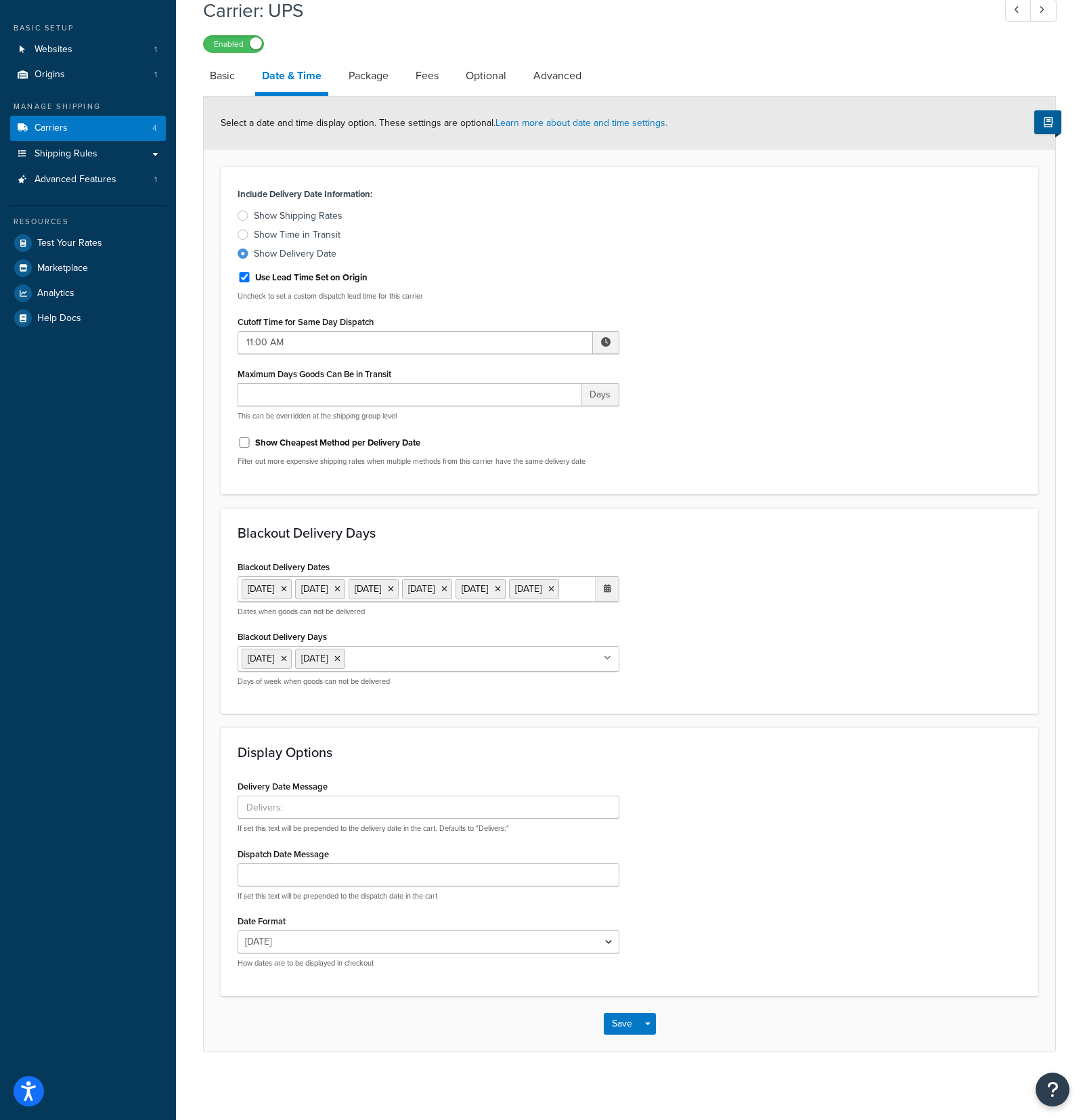
scroll to position [80, 0]
click at [103, 116] on link "Carriers 4" at bounding box center [88, 128] width 156 height 25
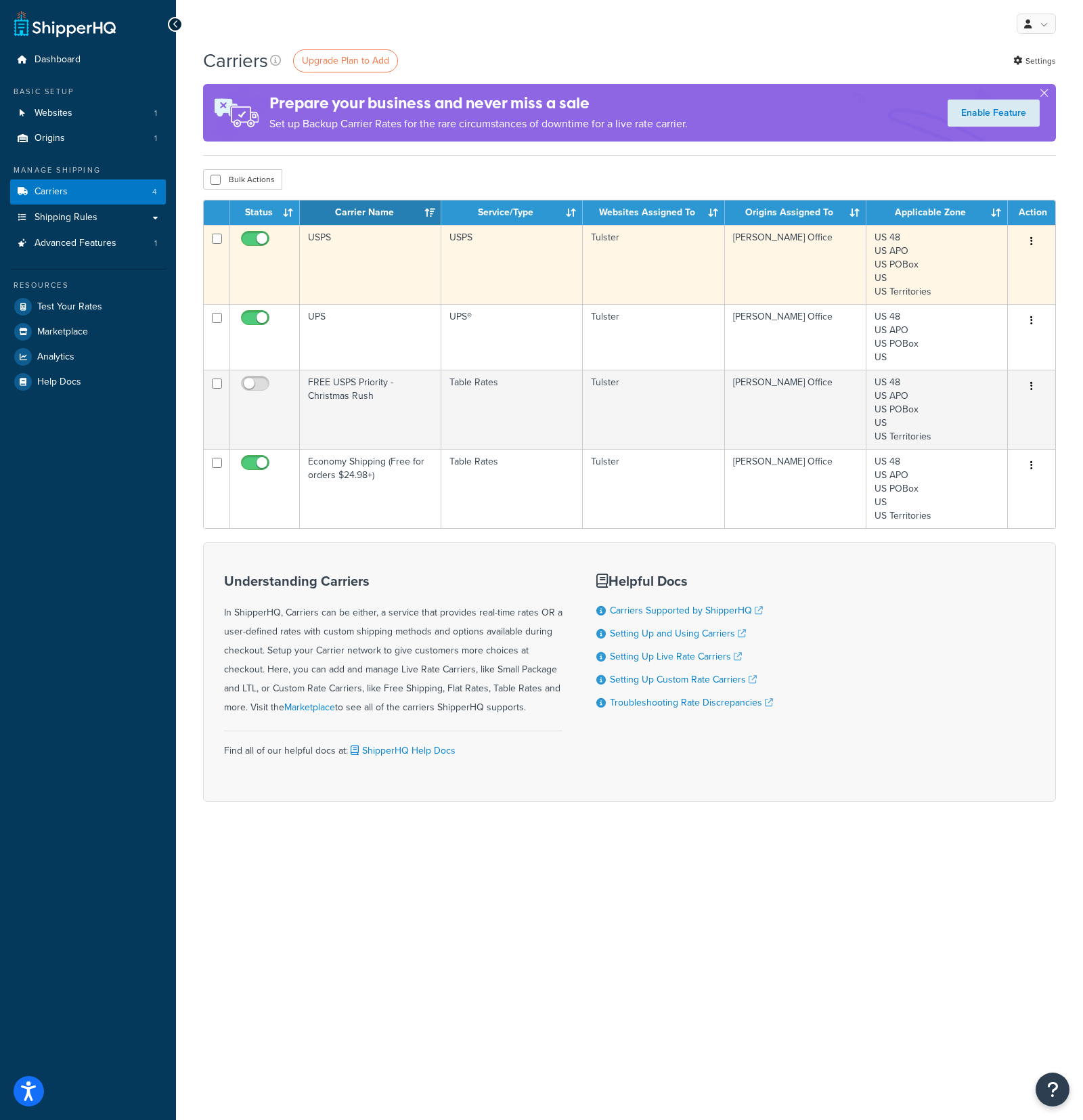
click at [1033, 238] on icon "button" at bounding box center [1031, 241] width 3 height 9
click at [990, 263] on link "Edit" at bounding box center [977, 268] width 107 height 28
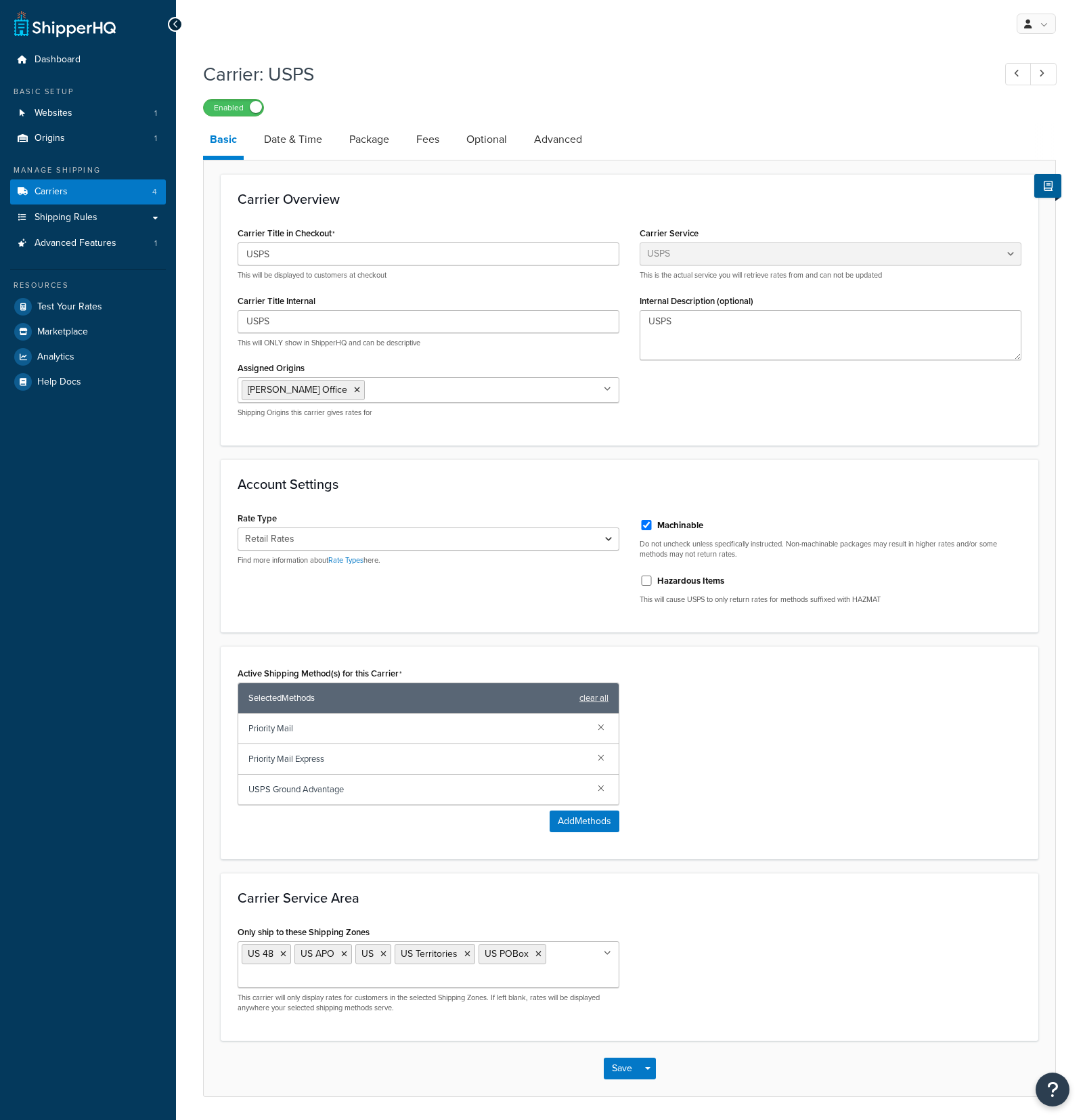
select select "usps"
click at [292, 141] on link "Date & Time" at bounding box center [293, 139] width 72 height 32
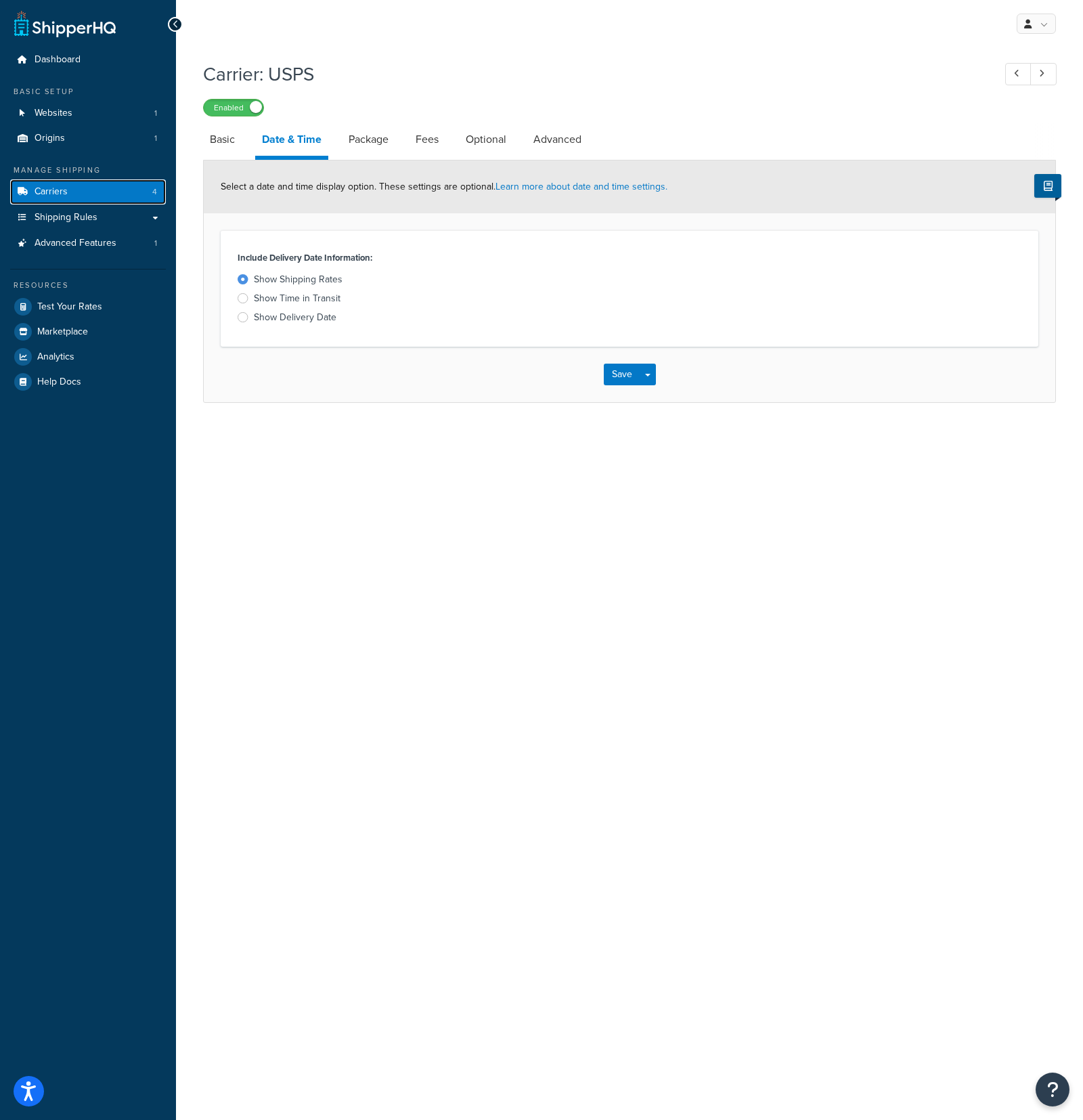
click at [110, 191] on link "Carriers 4" at bounding box center [88, 192] width 156 height 25
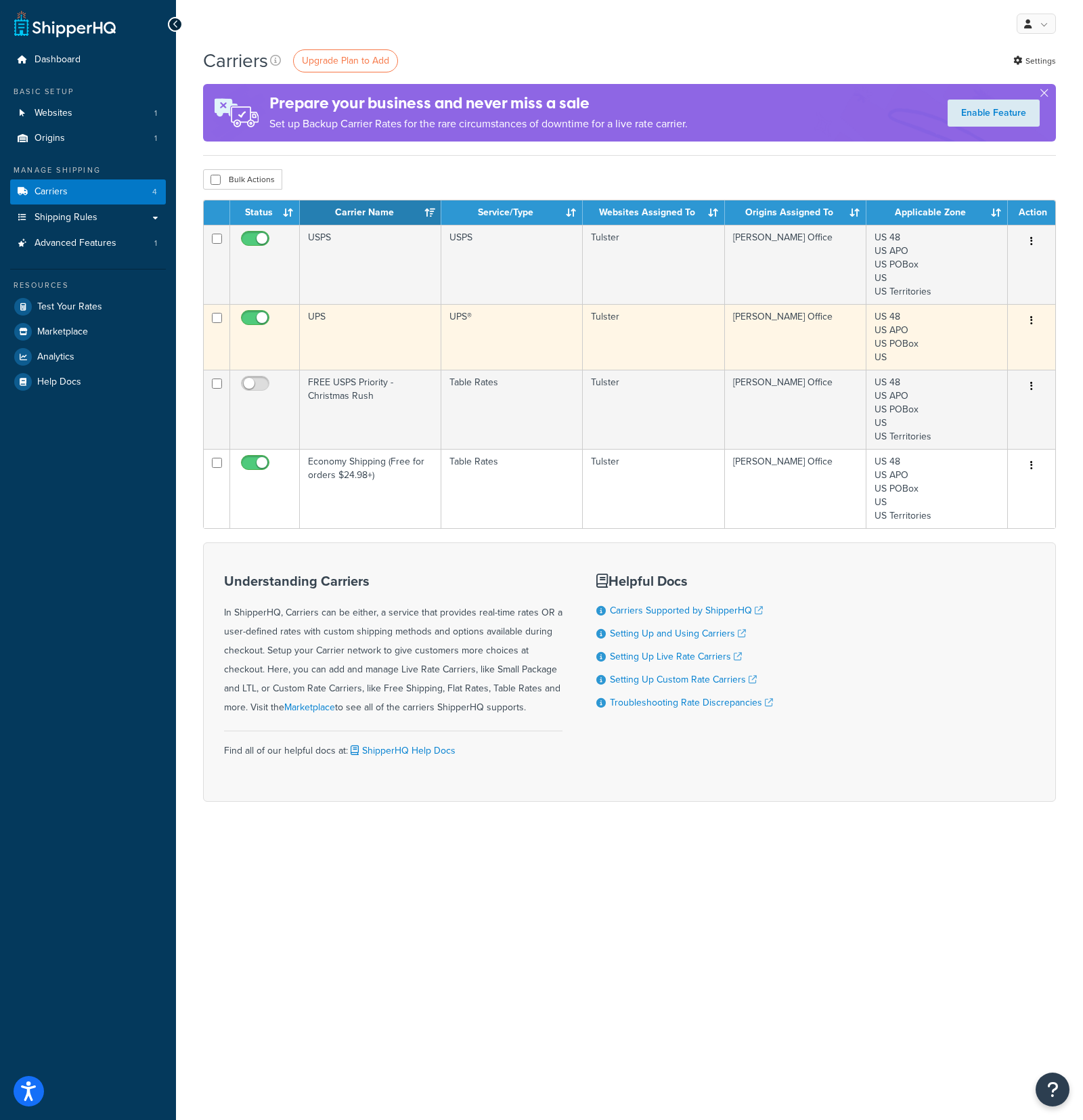
click at [1036, 317] on button "button" at bounding box center [1032, 321] width 19 height 22
click at [991, 336] on link "Edit" at bounding box center [977, 348] width 107 height 28
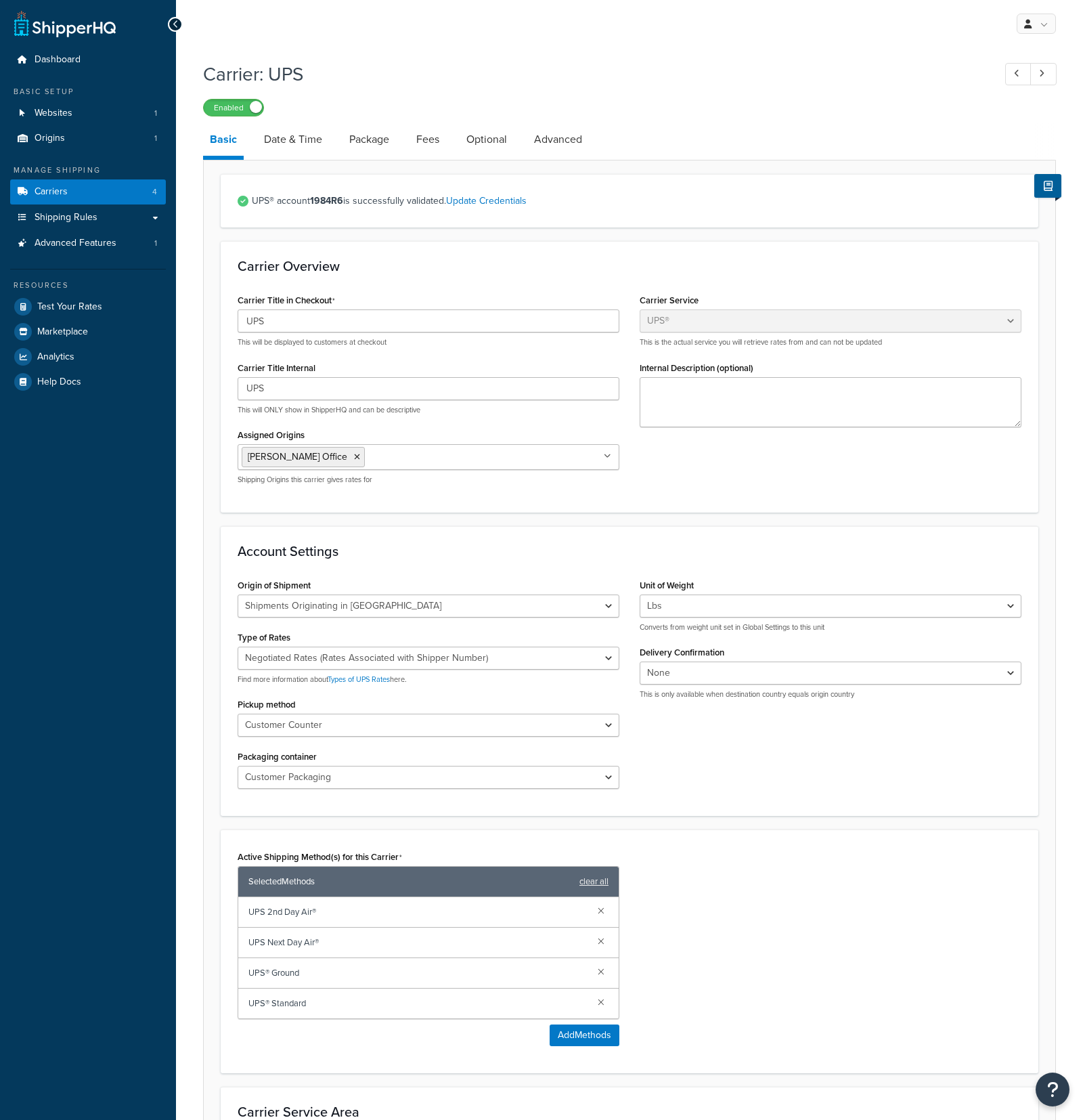
select select "ups"
select select "us"
select select "03"
click at [291, 145] on link "Date & Time" at bounding box center [293, 139] width 72 height 32
select select "yMd"
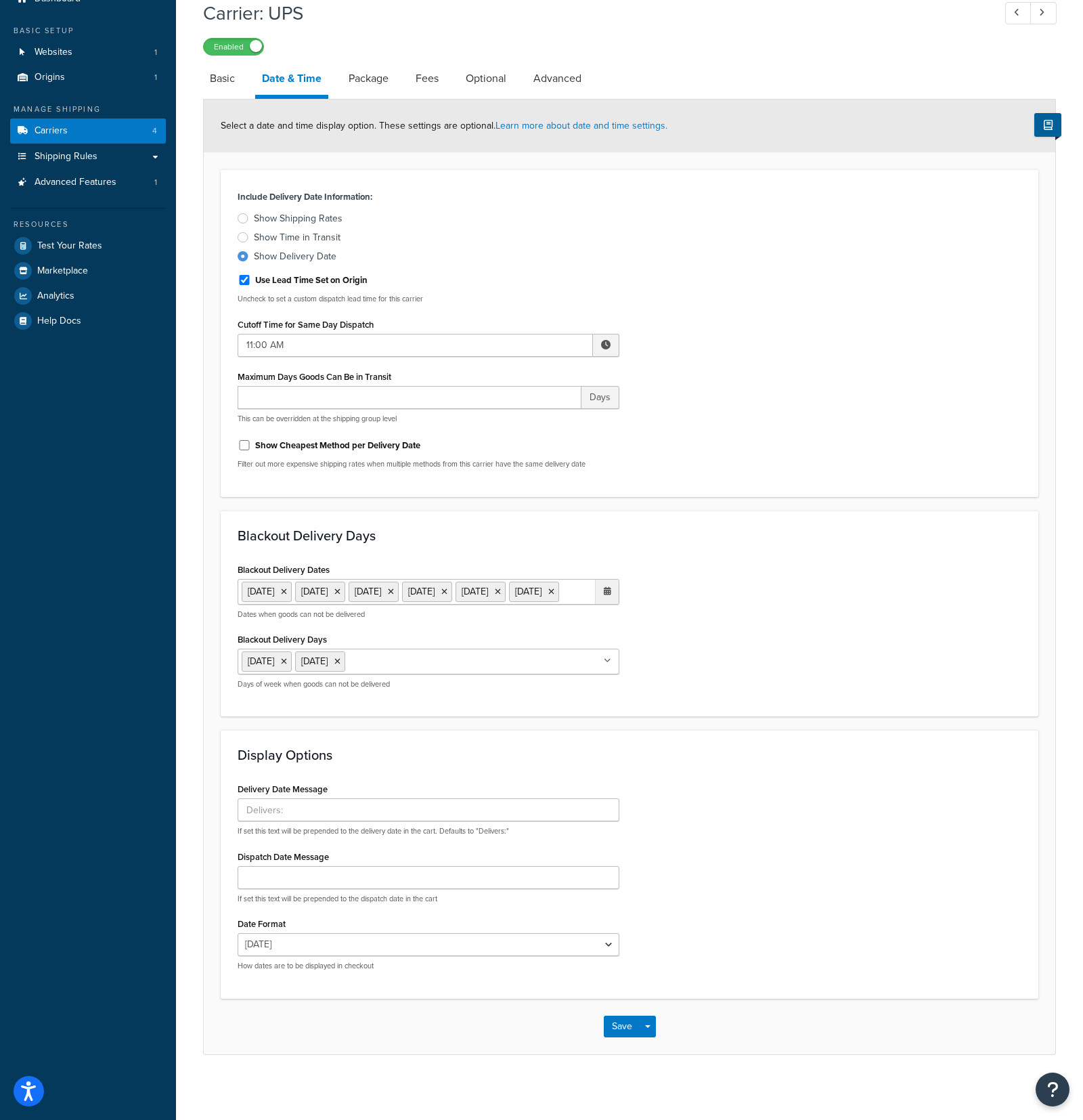
scroll to position [88, 0]
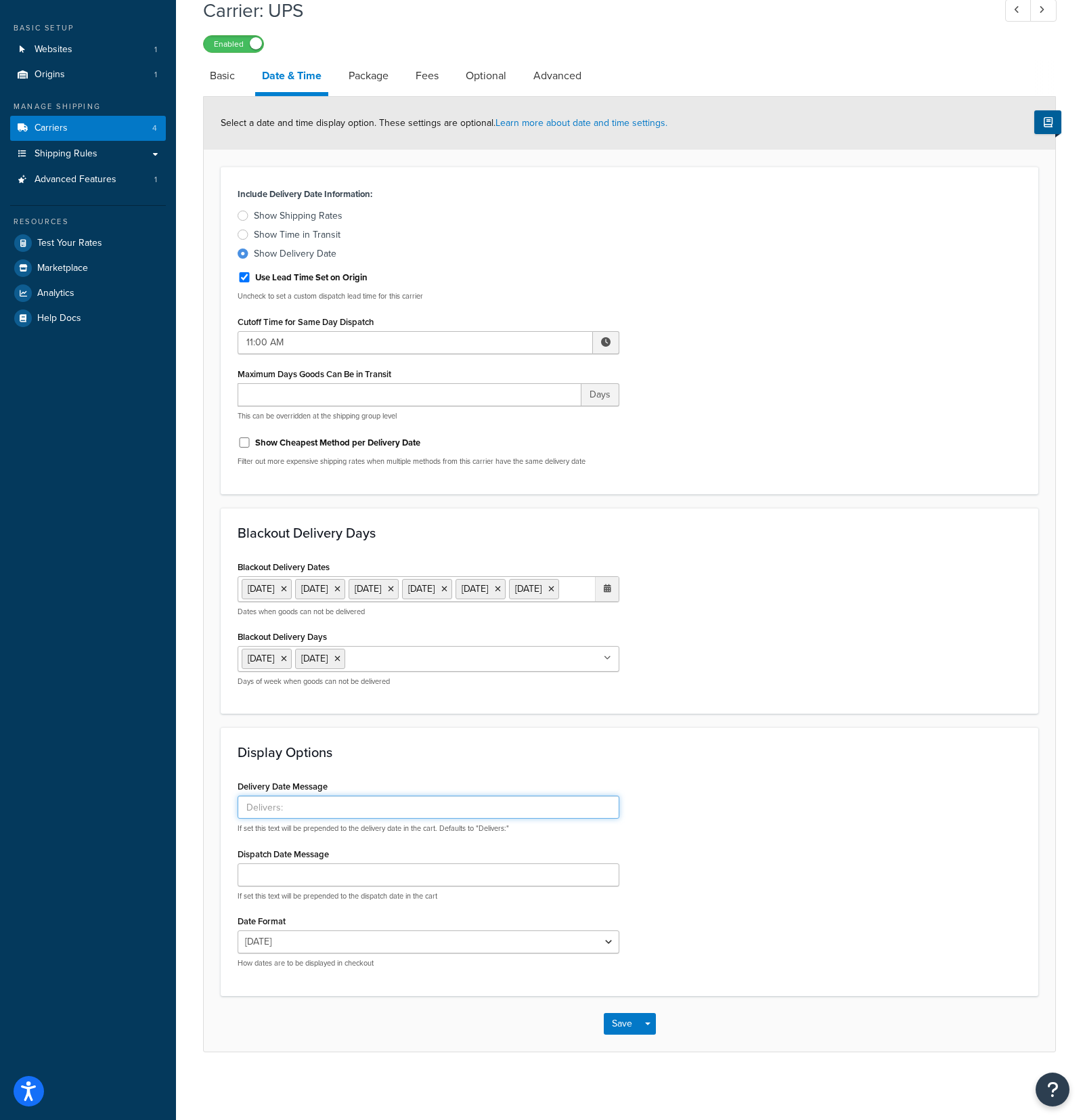
click at [265, 813] on input "Delivery Date Message" at bounding box center [429, 807] width 382 height 23
type input "Expected Delivery:"
click at [624, 1028] on button "Save" at bounding box center [622, 1023] width 37 height 22
